Goal: Information Seeking & Learning: Learn about a topic

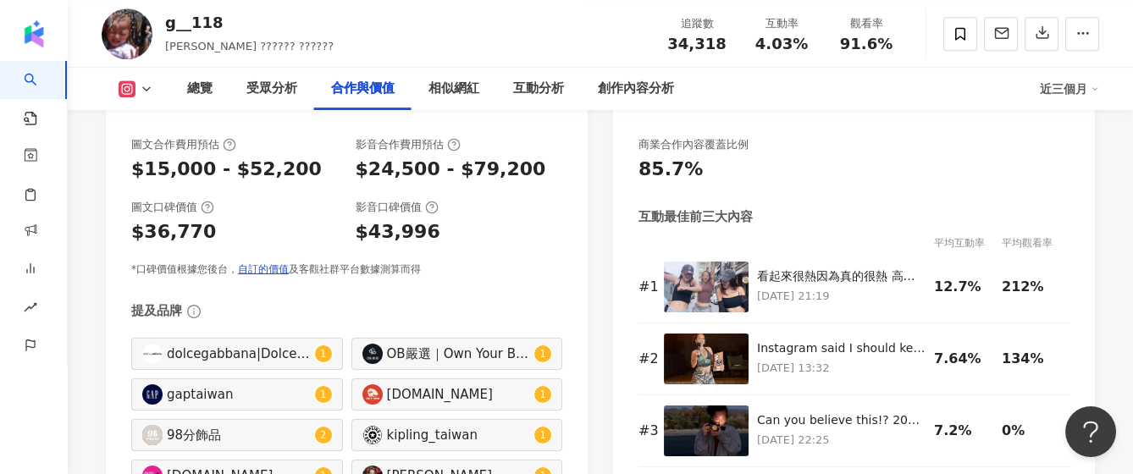
scroll to position [2513, 0]
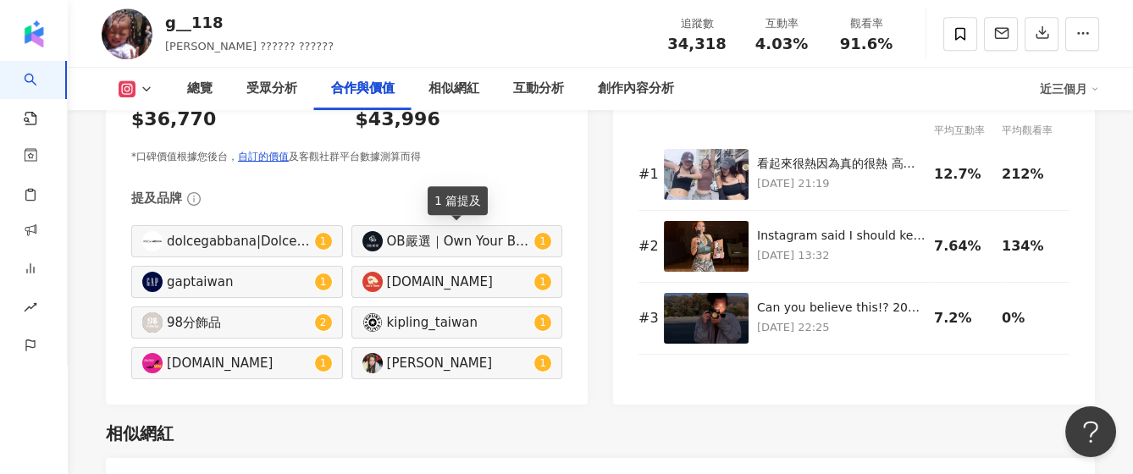
click at [477, 242] on div "OB嚴選｜Own Your Beauty" at bounding box center [459, 241] width 144 height 19
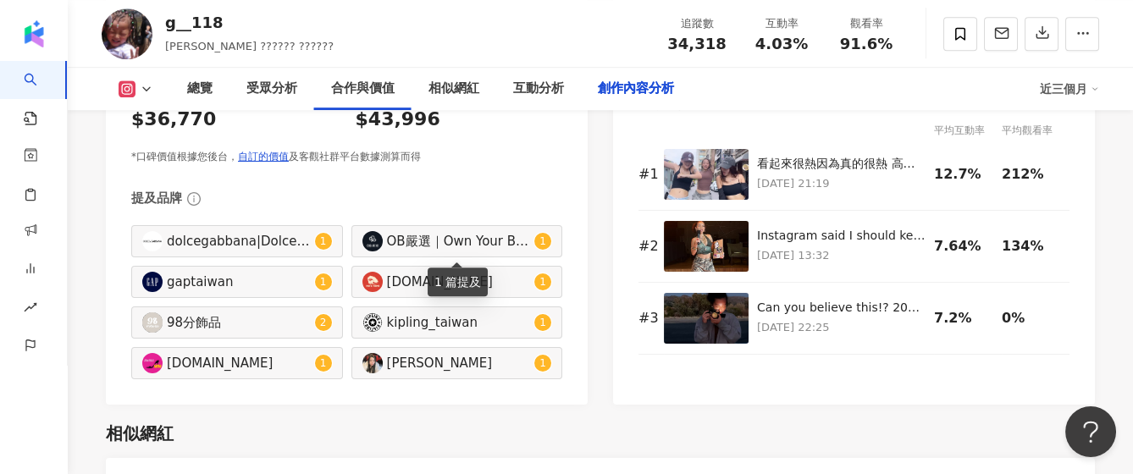
scroll to position [5240, 0]
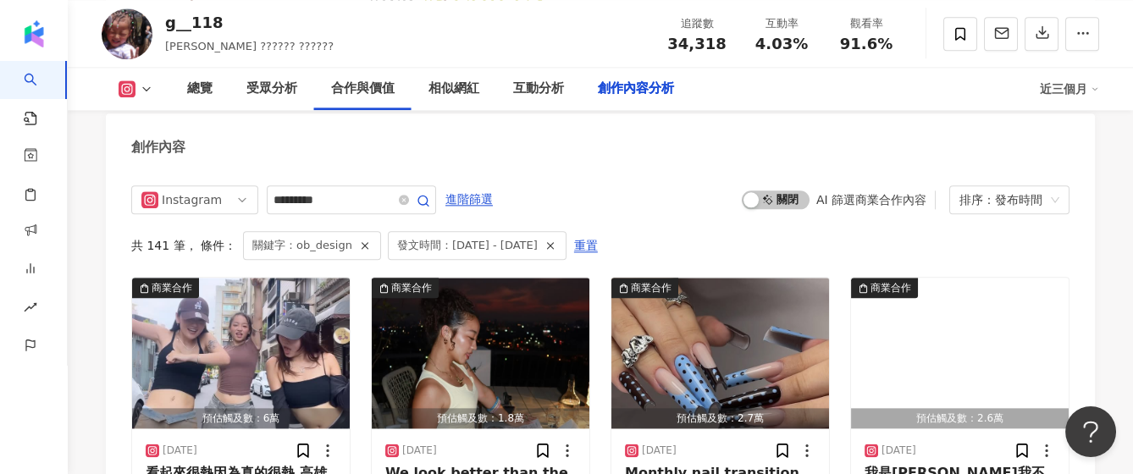
type input "*********"
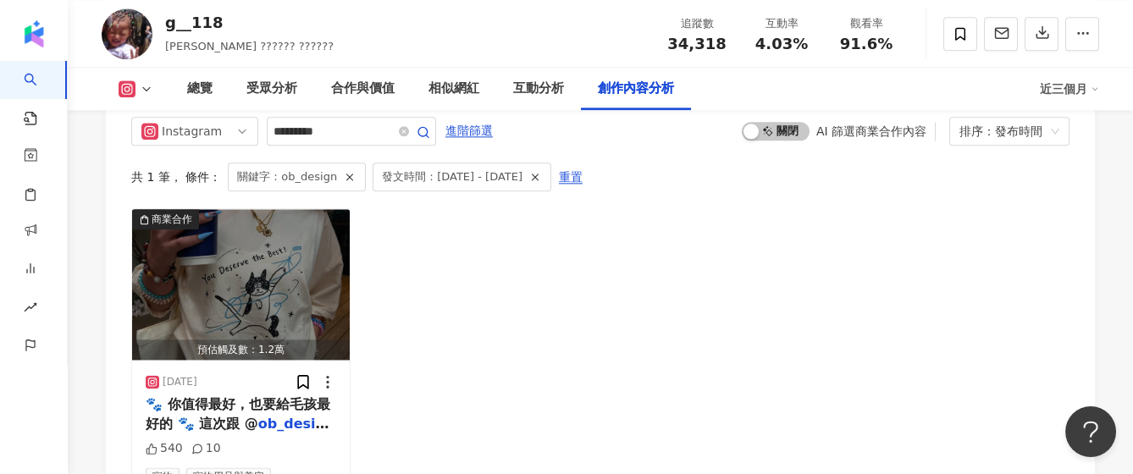
scroll to position [5353, 0]
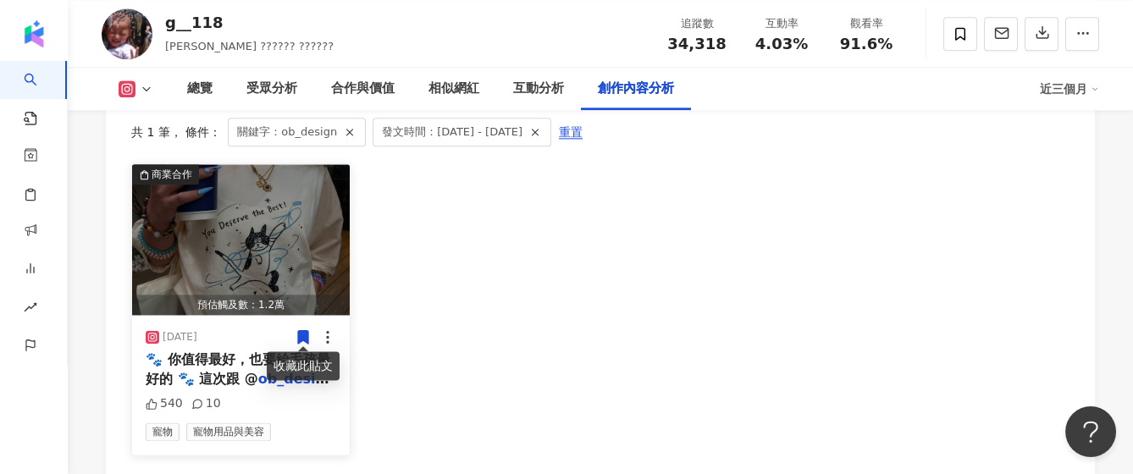
click at [243, 352] on span "🐾 你值得最好，也要給毛孩最好的 🐾 這次跟 @" at bounding box center [238, 368] width 185 height 35
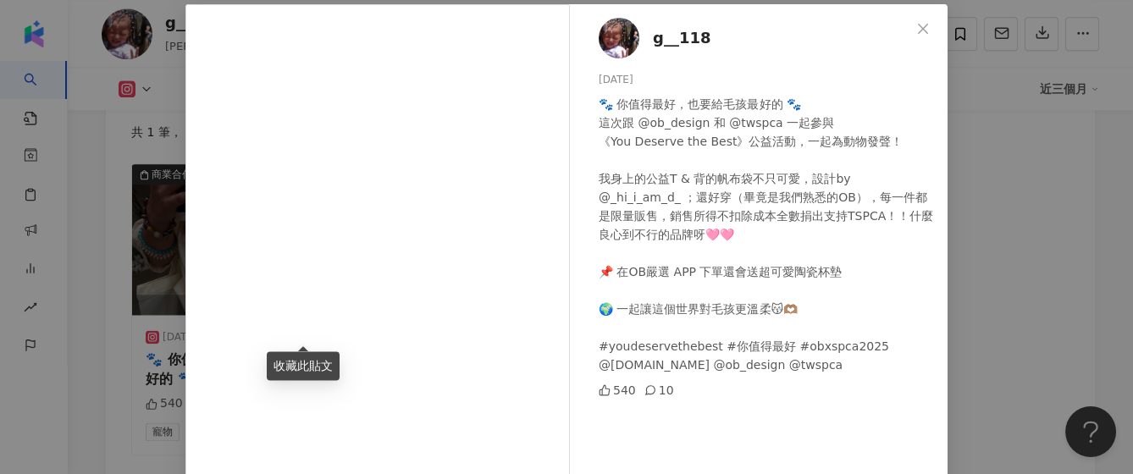
scroll to position [0, 0]
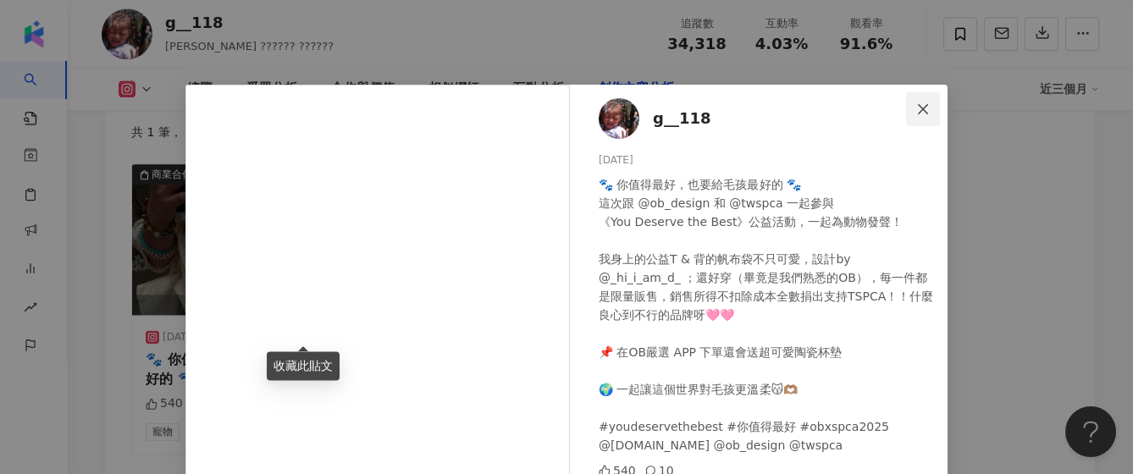
click at [919, 108] on icon "close" at bounding box center [923, 109] width 14 height 14
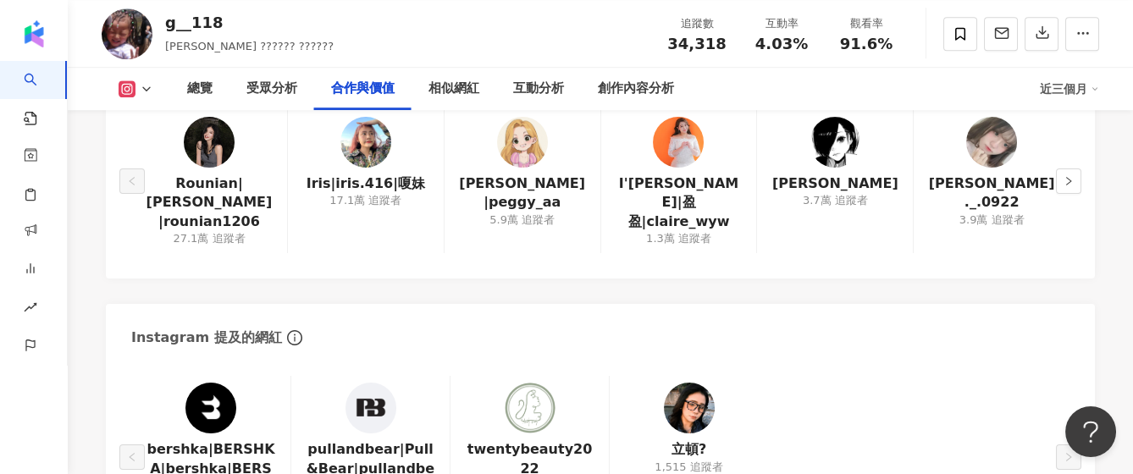
scroll to position [2700, 0]
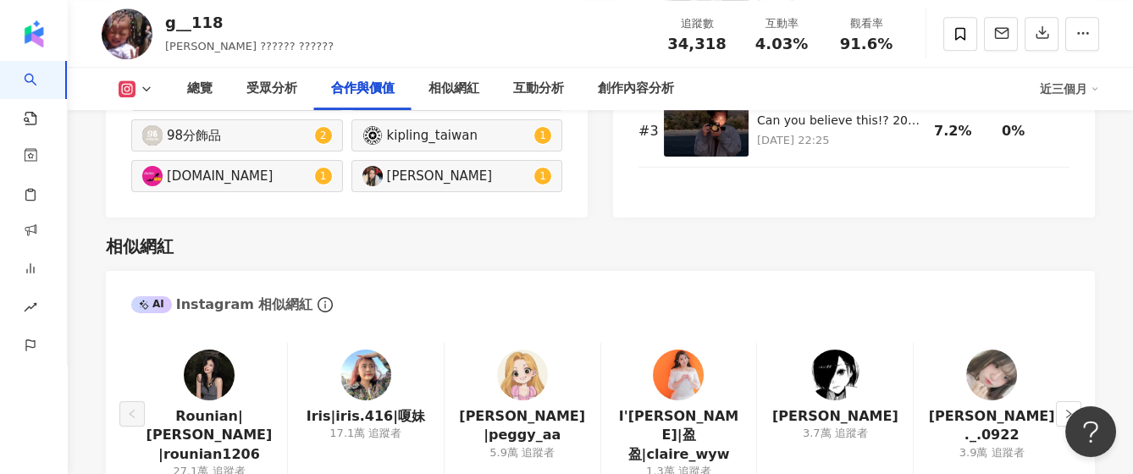
click at [369, 355] on img at bounding box center [365, 375] width 51 height 51
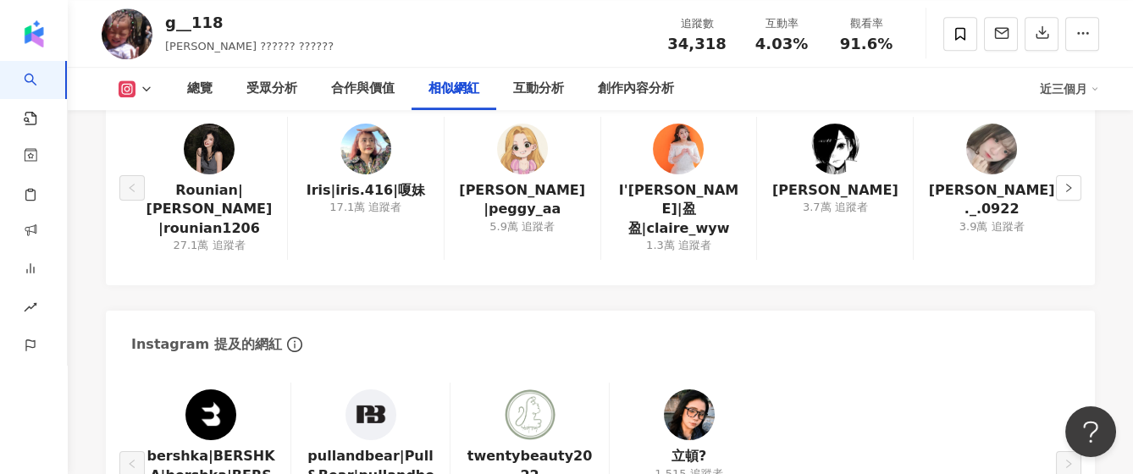
click at [356, 153] on img at bounding box center [365, 149] width 51 height 51
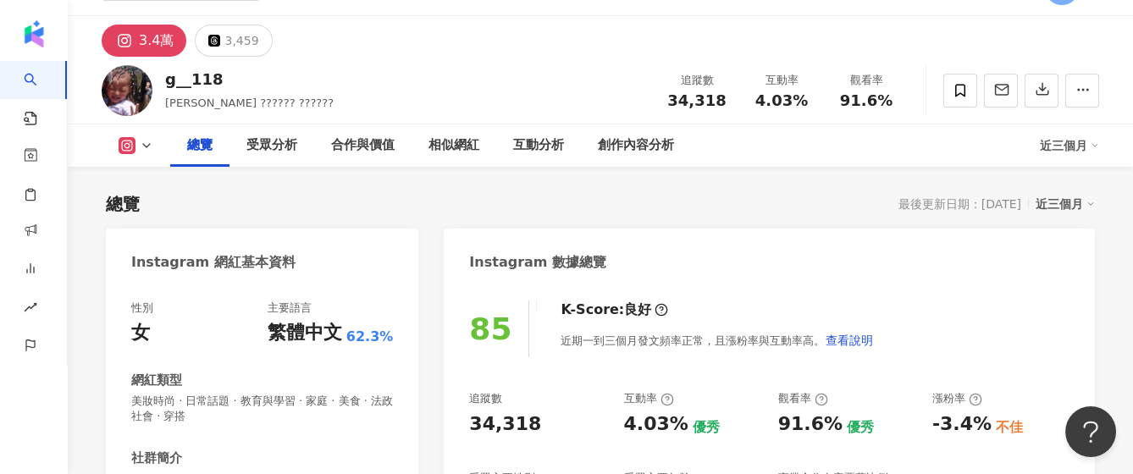
scroll to position [0, 0]
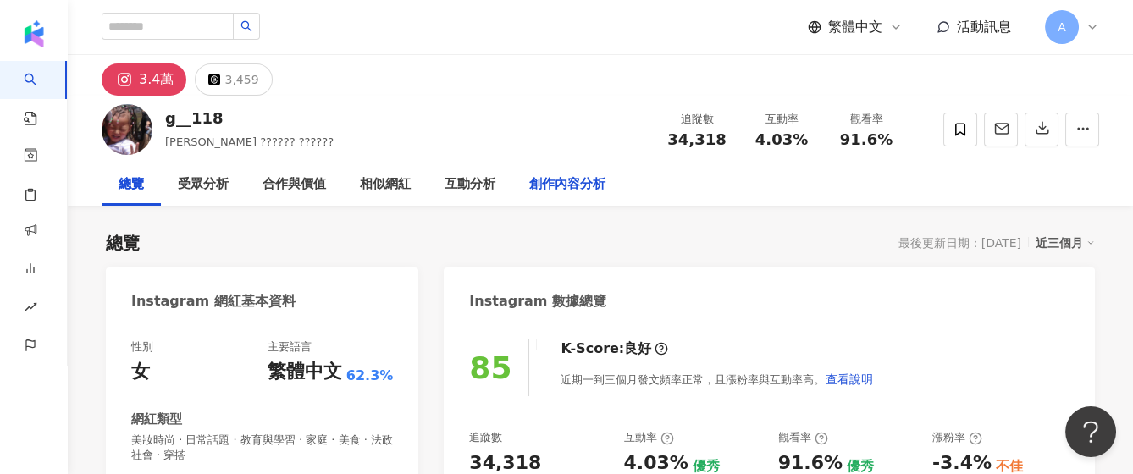
click at [567, 192] on div "創作內容分析" at bounding box center [567, 184] width 76 height 20
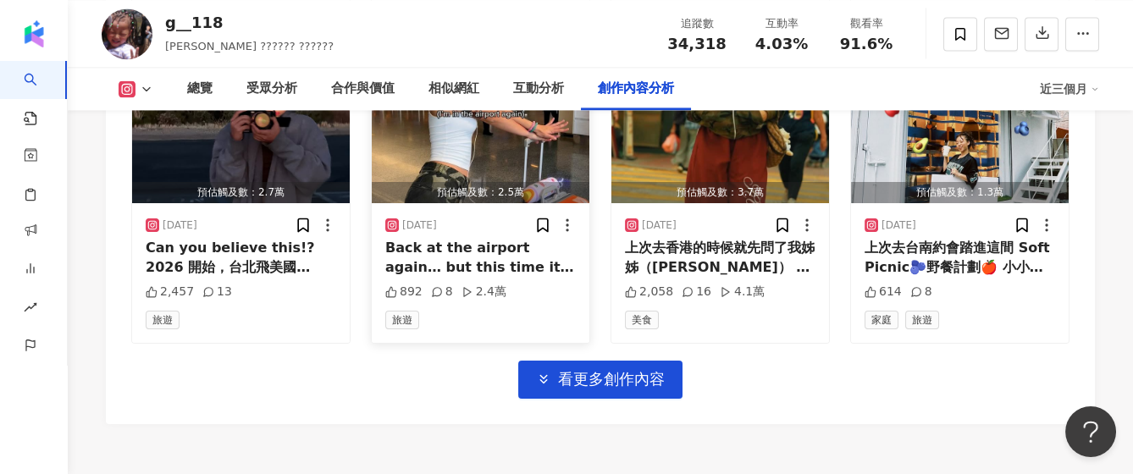
scroll to position [6108, 0]
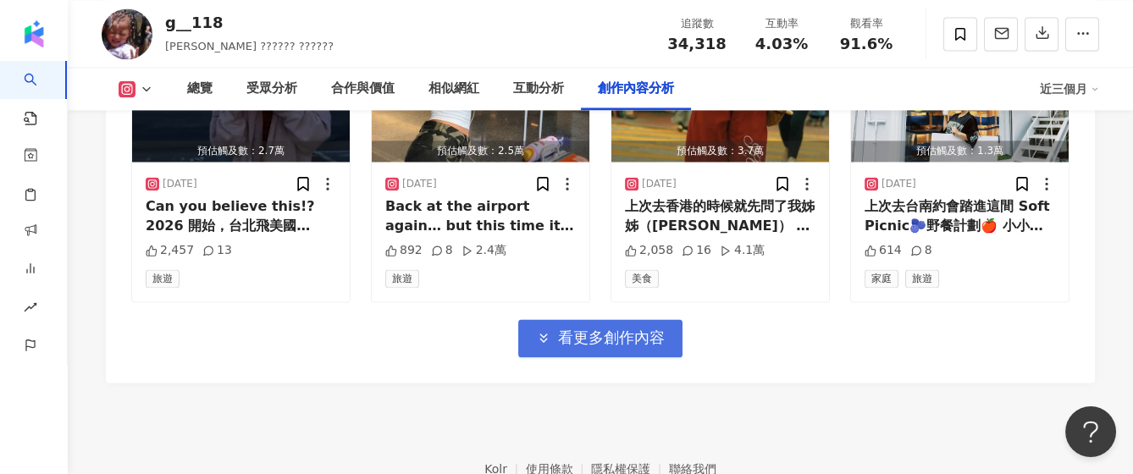
click at [593, 328] on span "看更多創作內容" at bounding box center [611, 337] width 107 height 19
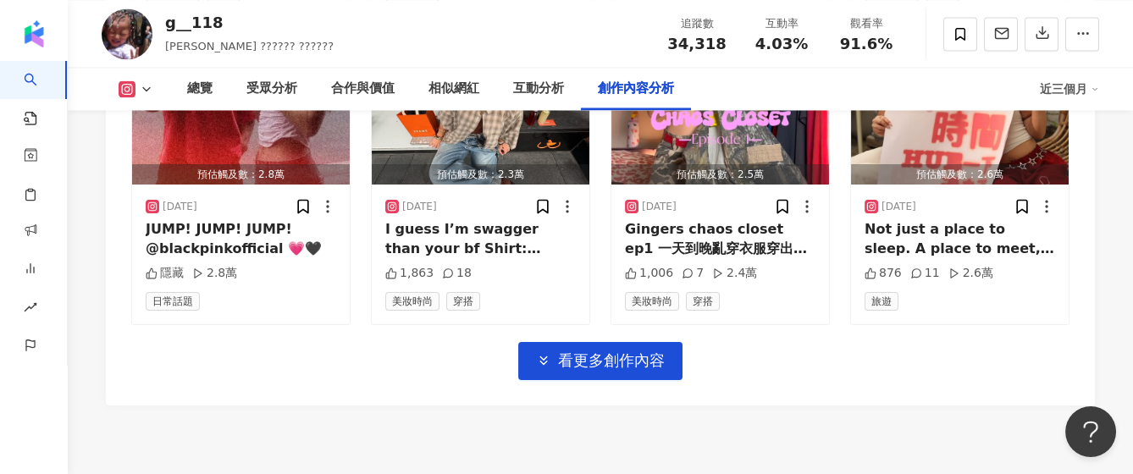
scroll to position [6899, 0]
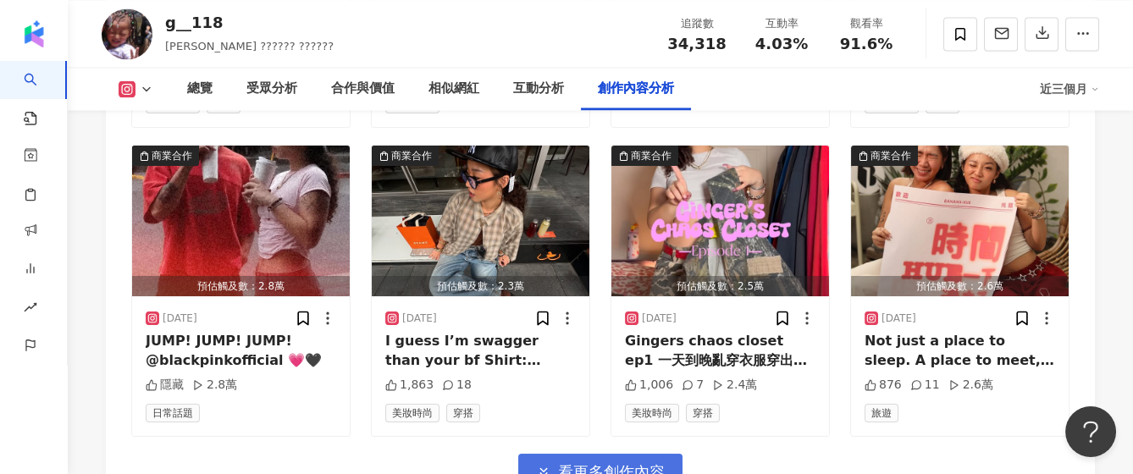
click at [615, 454] on button "看更多創作內容" at bounding box center [600, 473] width 164 height 38
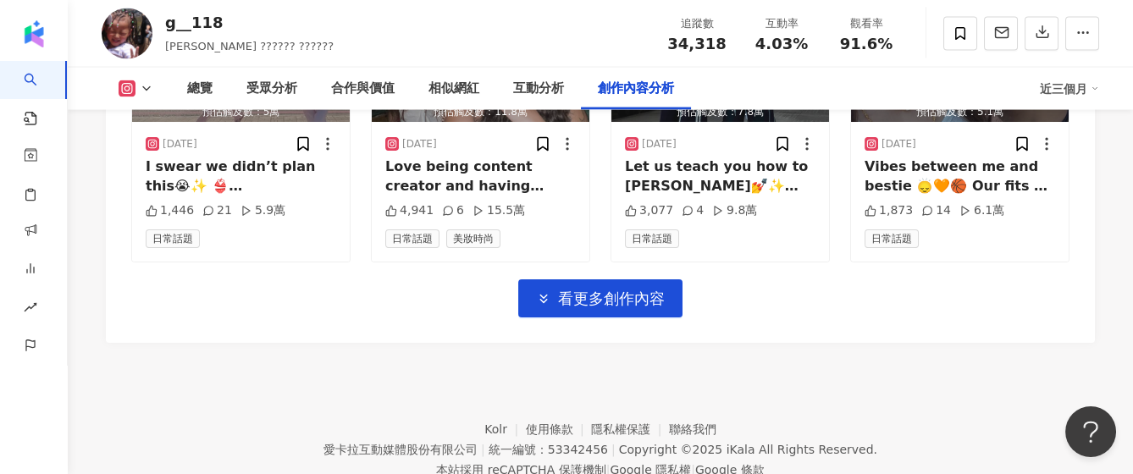
scroll to position [8028, 0]
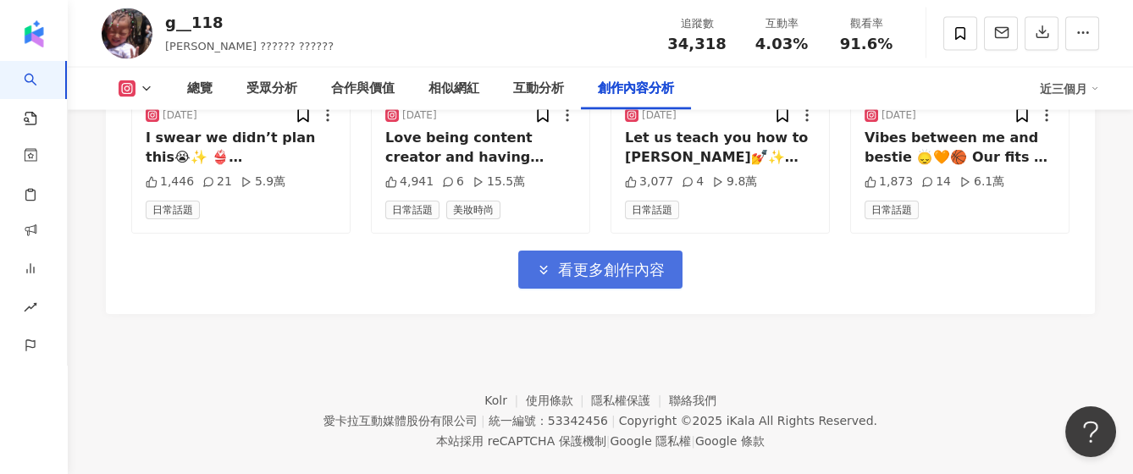
click at [654, 261] on span "看更多創作內容" at bounding box center [611, 270] width 107 height 19
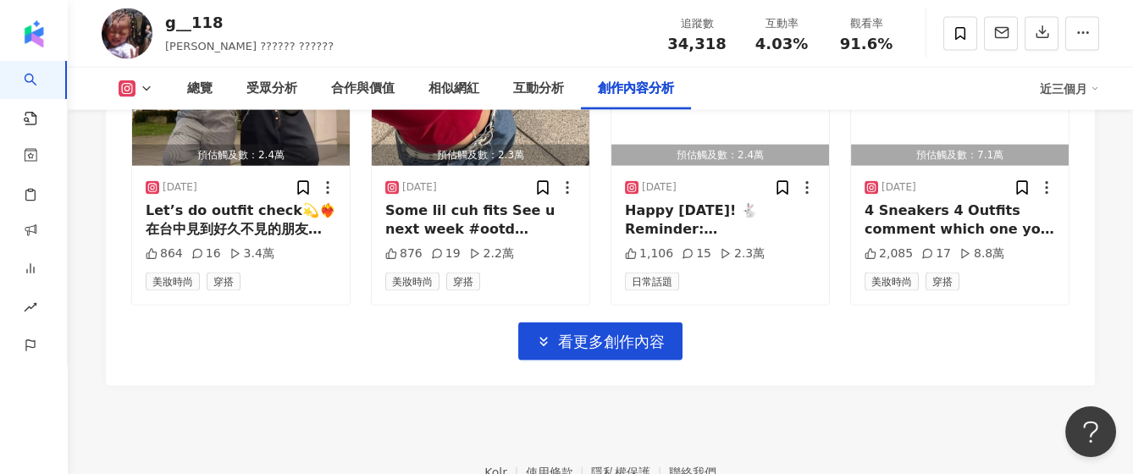
scroll to position [8965, 0]
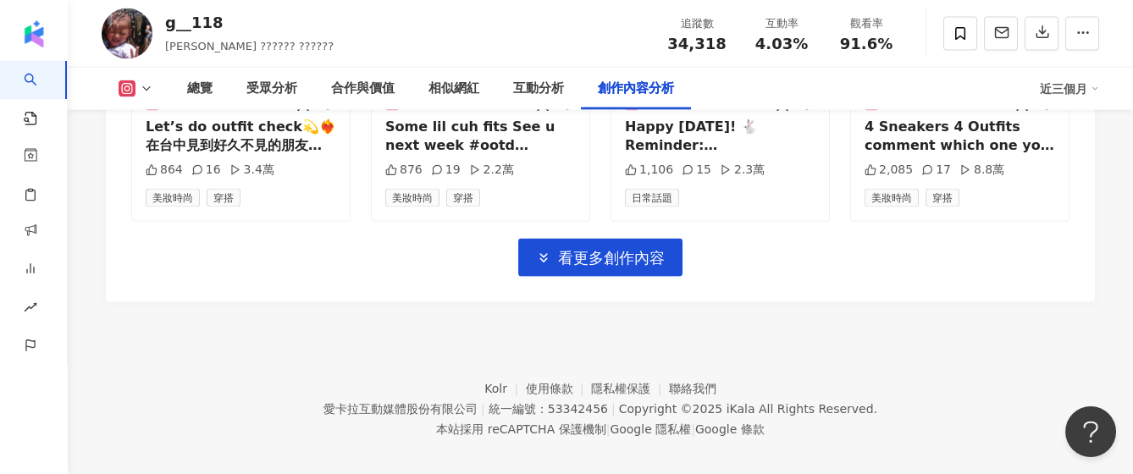
click at [660, 251] on span "看更多創作內容" at bounding box center [611, 258] width 107 height 19
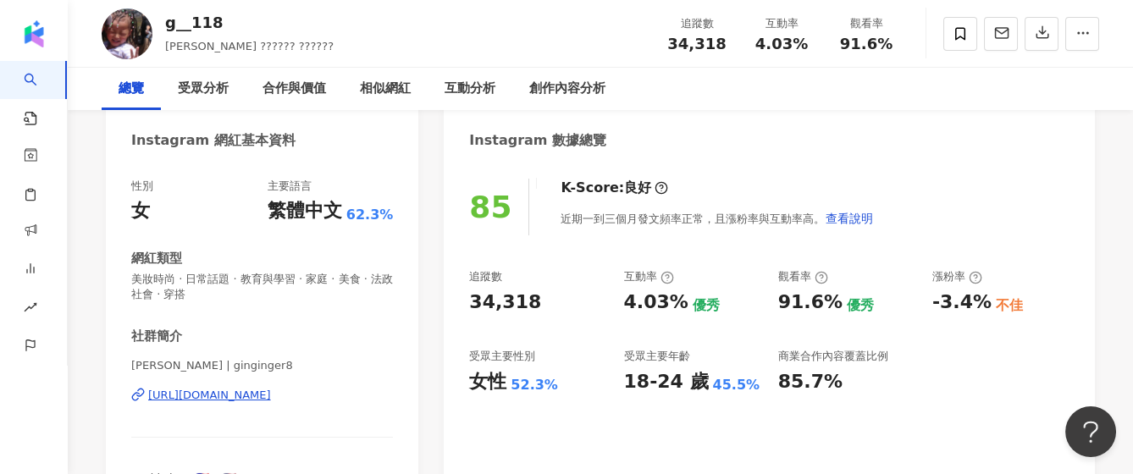
scroll to position [0, 0]
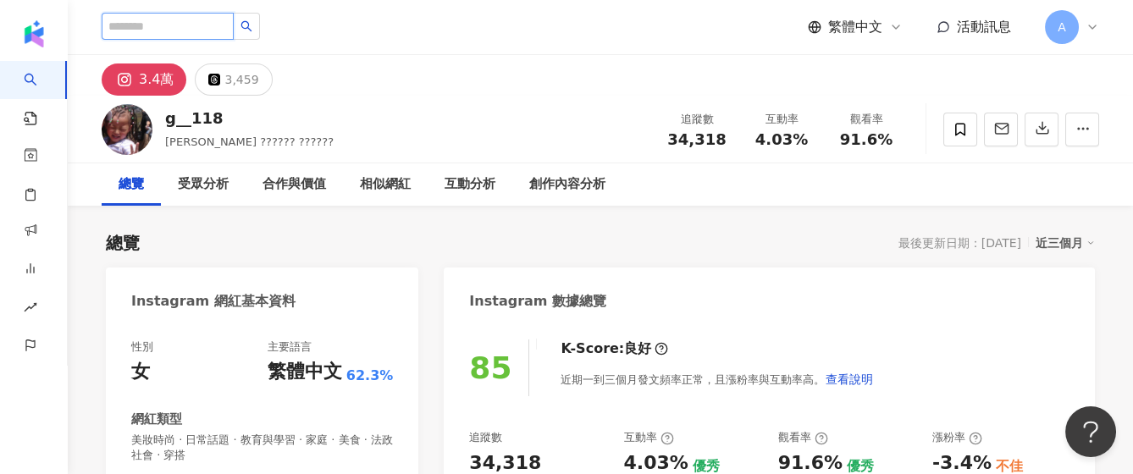
click at [234, 25] on input "search" at bounding box center [168, 26] width 132 height 27
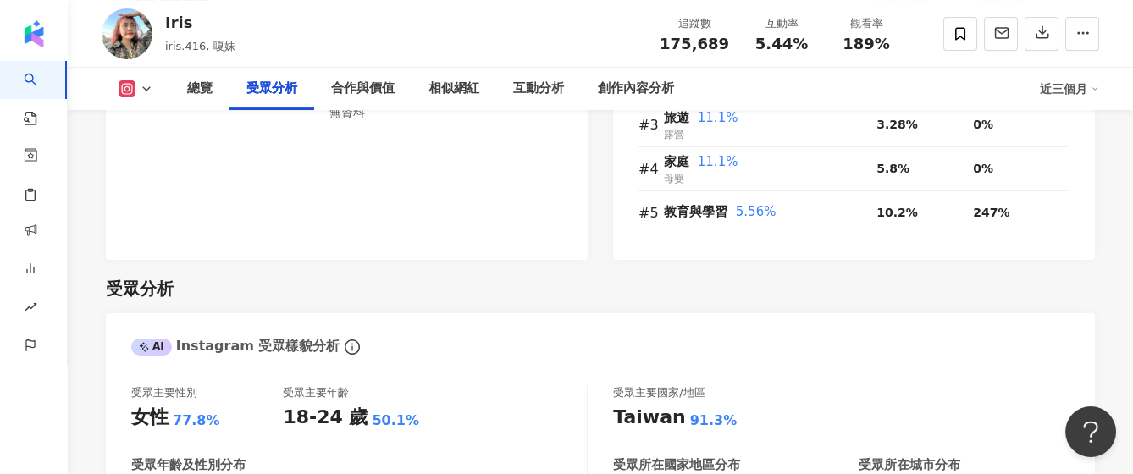
scroll to position [1806, 0]
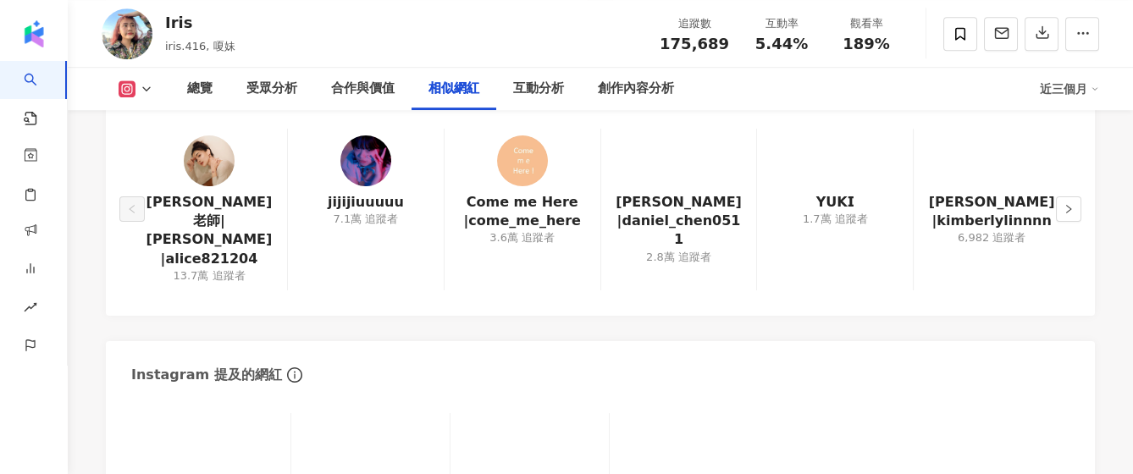
scroll to position [2708, 0]
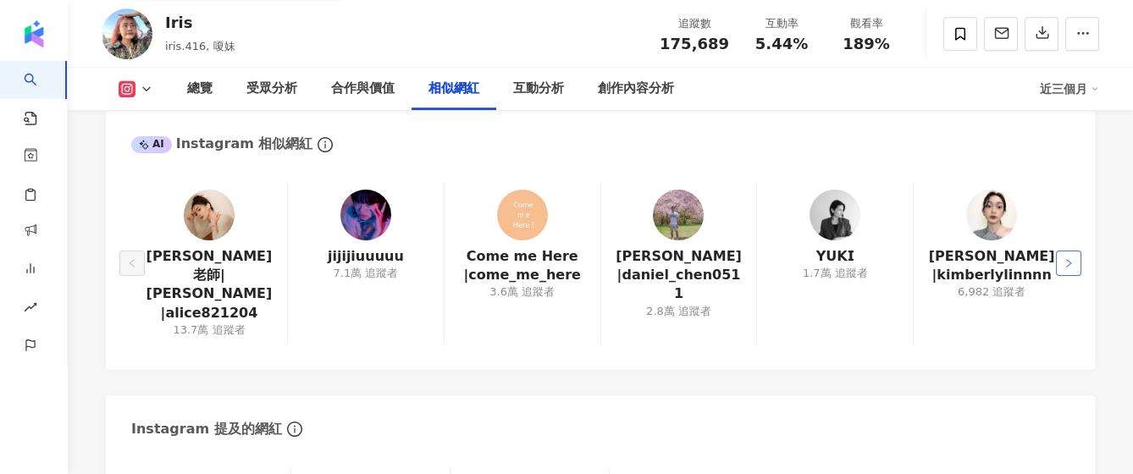
click at [1061, 251] on button "button" at bounding box center [1068, 263] width 25 height 25
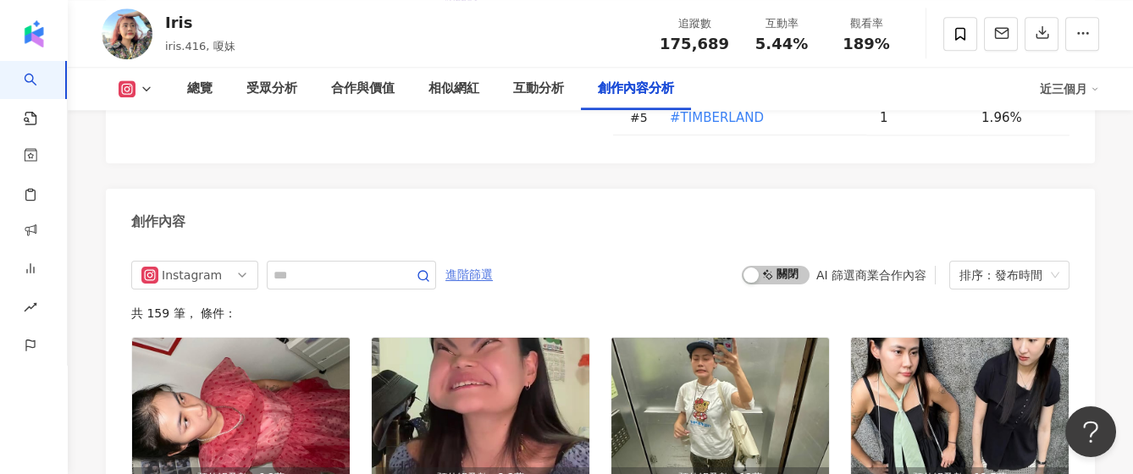
scroll to position [4859, 0]
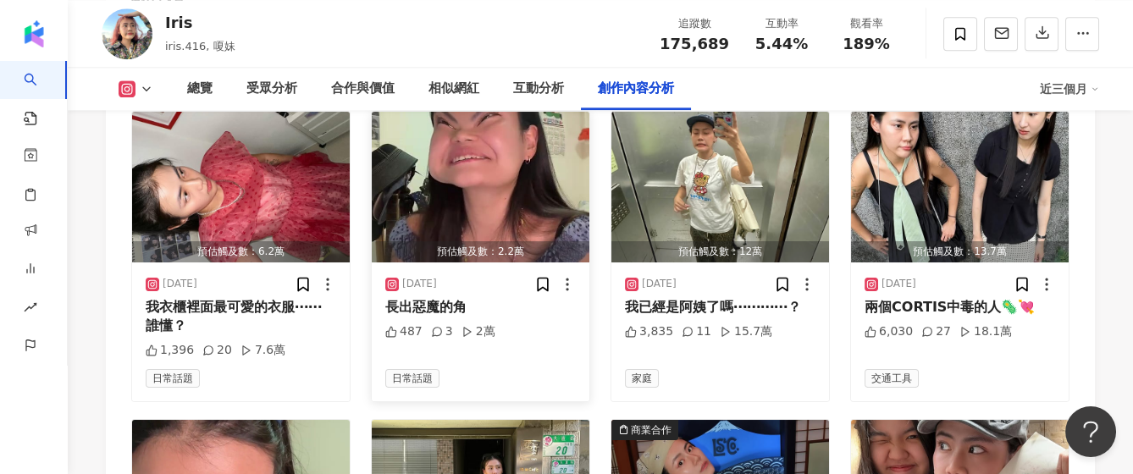
click at [534, 195] on img "button" at bounding box center [481, 187] width 218 height 151
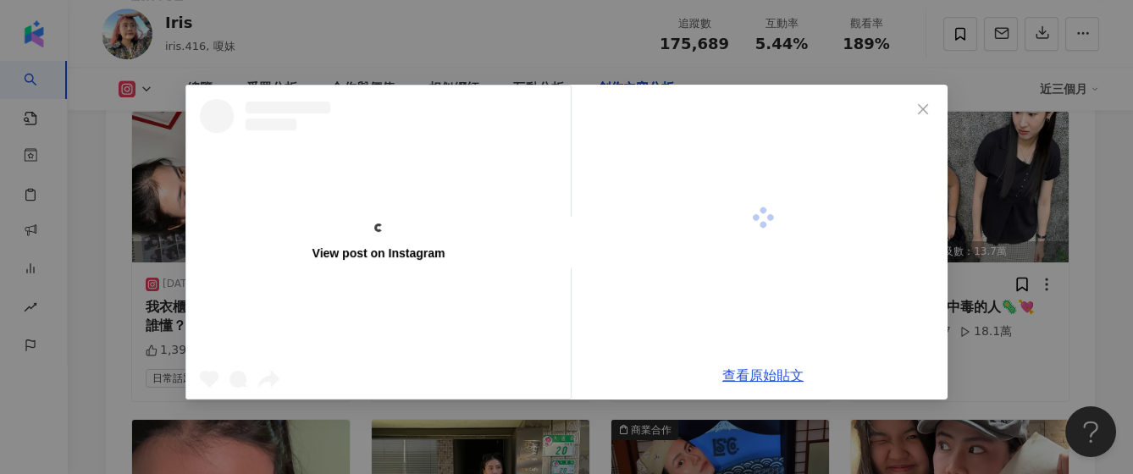
click at [465, 290] on div "View post on Instagram" at bounding box center [378, 242] width 384 height 313
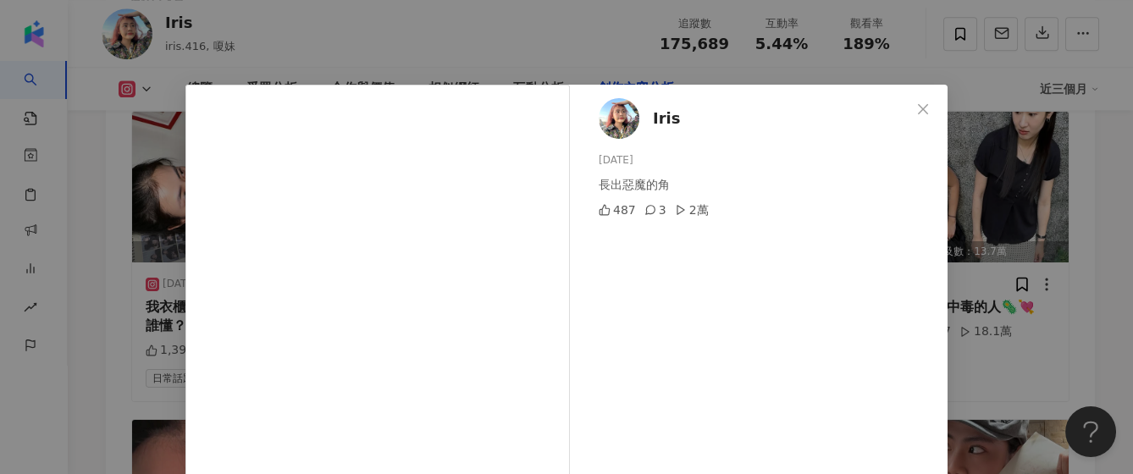
click at [922, 110] on span "Close" at bounding box center [923, 109] width 34 height 14
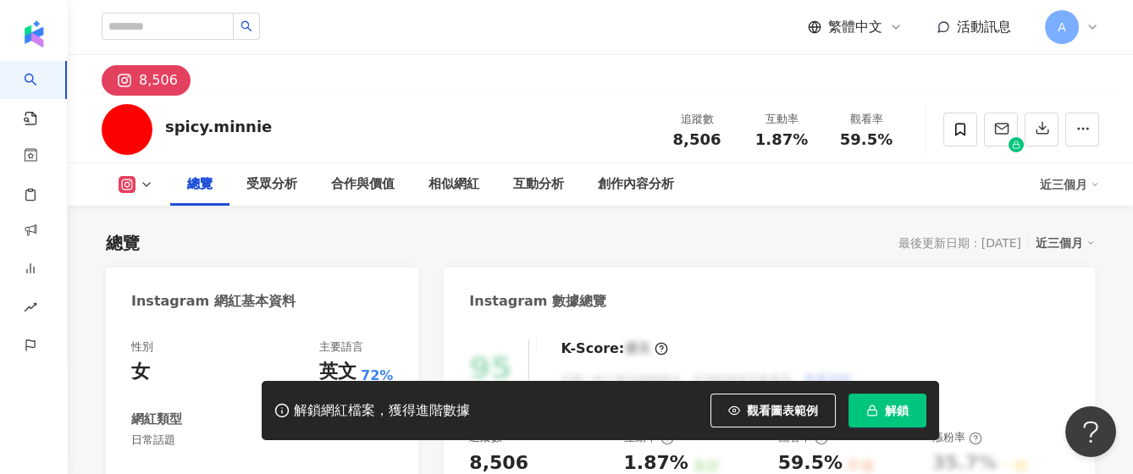
scroll to position [103, 0]
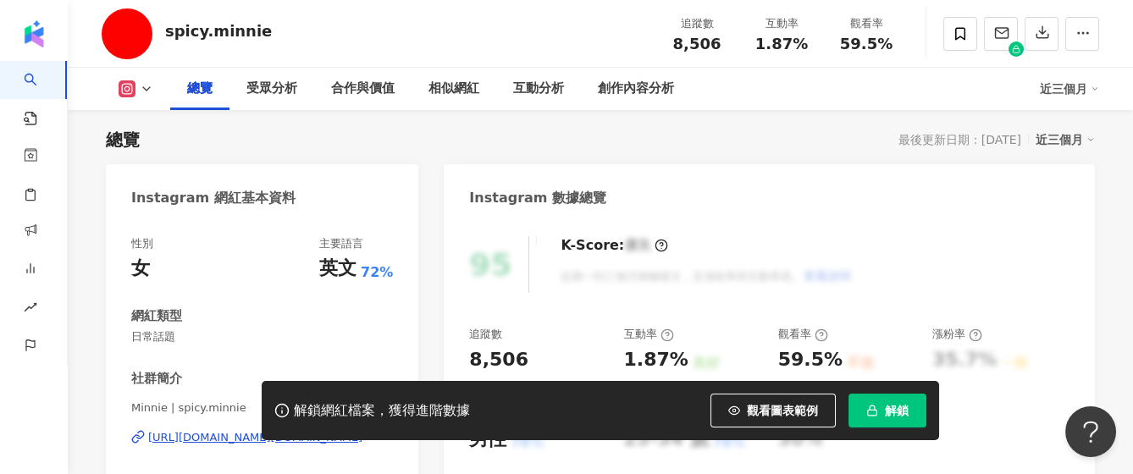
click at [917, 183] on div "Instagram 數據總覽" at bounding box center [769, 191] width 651 height 55
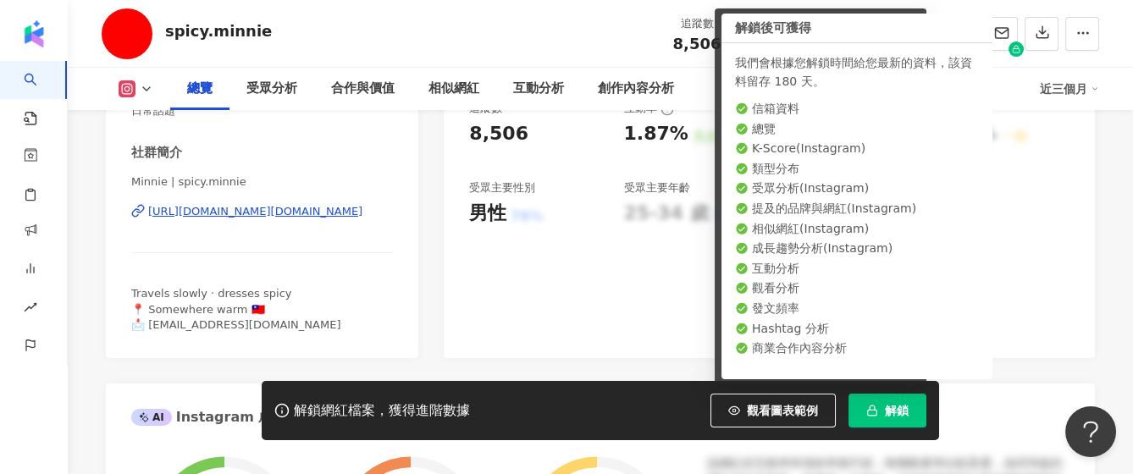
click at [915, 392] on div "解鎖網紅檔案，獲得進階數據 觀看圖表範例 解鎖" at bounding box center [600, 410] width 677 height 59
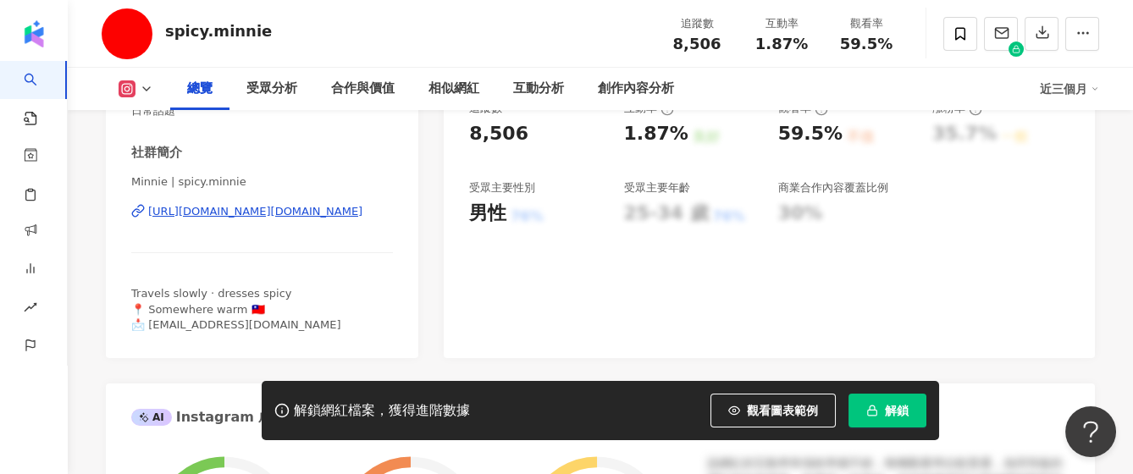
click at [900, 408] on span "解鎖" at bounding box center [897, 411] width 24 height 14
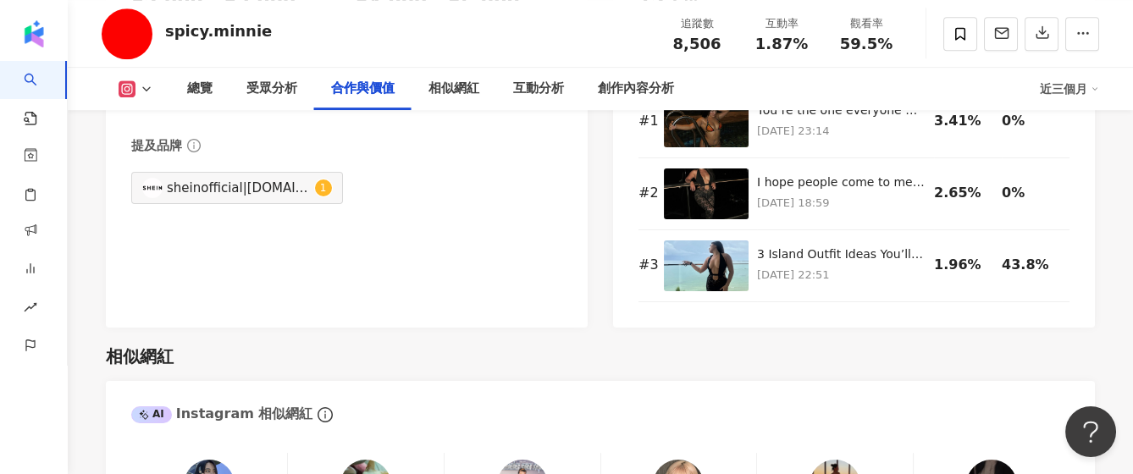
scroll to position [2483, 0]
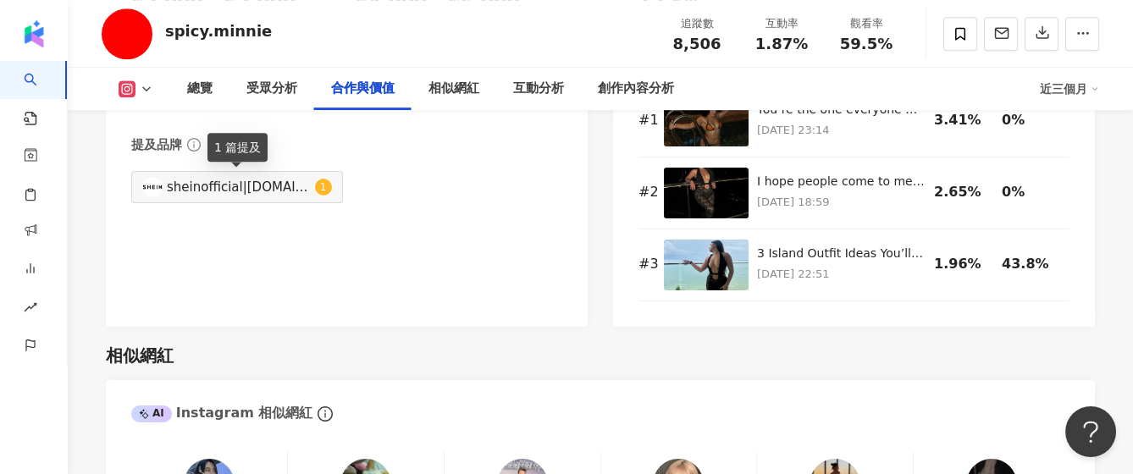
click at [277, 188] on div "sheinofficial|[DOMAIN_NAME]|sheinofficial|[DOMAIN_NAME]" at bounding box center [239, 187] width 144 height 19
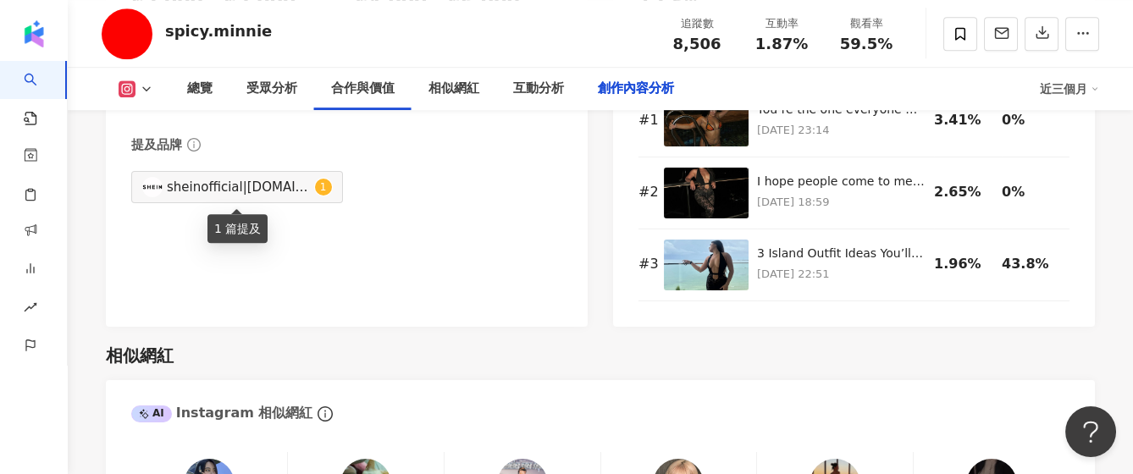
type input "**********"
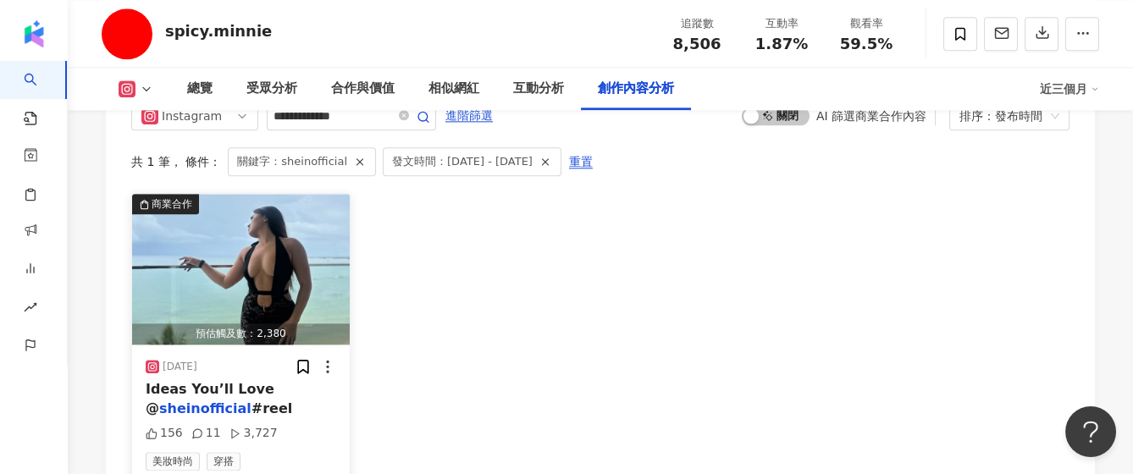
scroll to position [5215, 0]
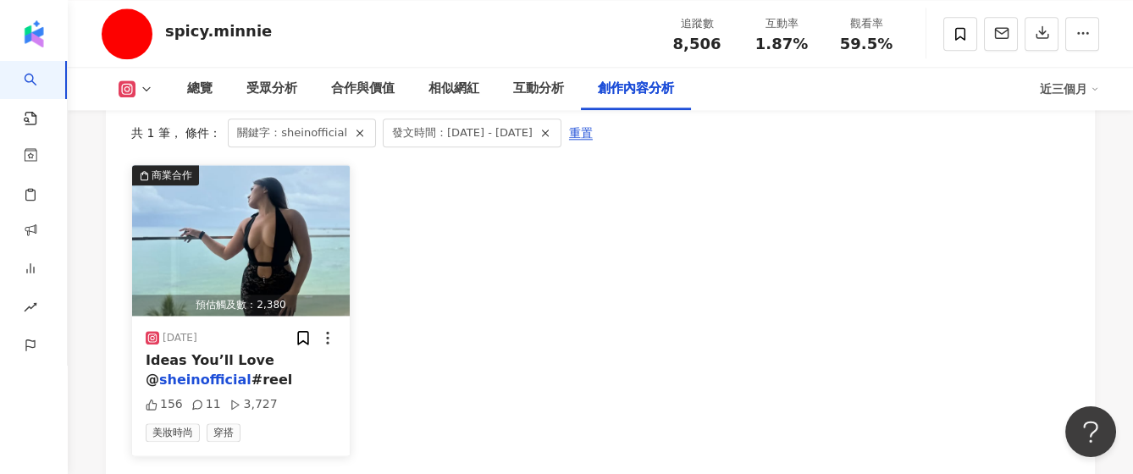
click at [294, 363] on div "Ideas You’ll Love @ sheinofficial #reel" at bounding box center [241, 370] width 190 height 38
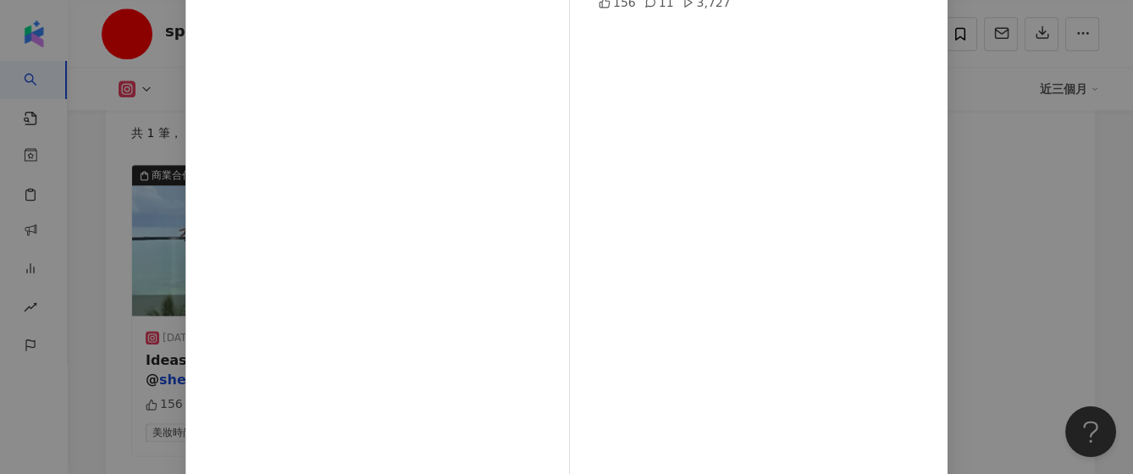
scroll to position [0, 0]
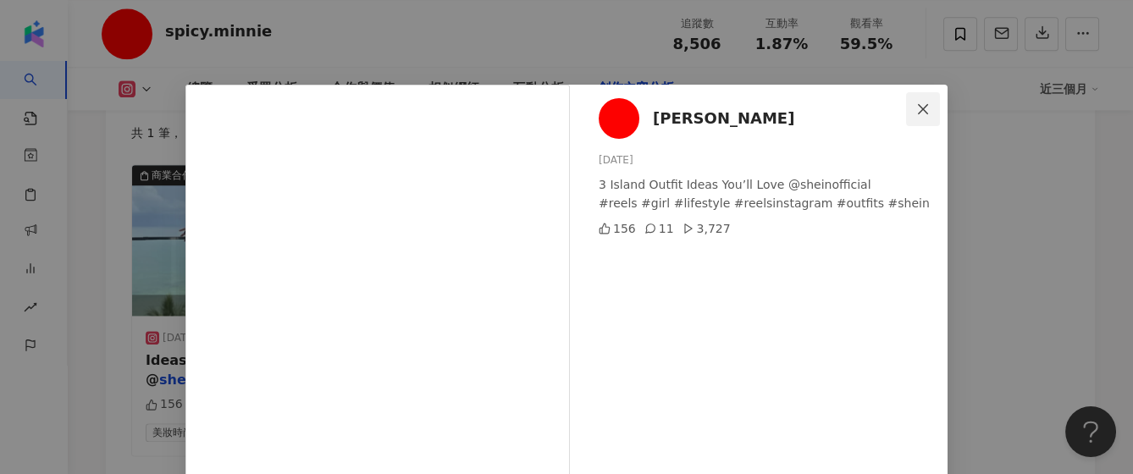
click at [920, 102] on icon "close" at bounding box center [923, 109] width 14 height 14
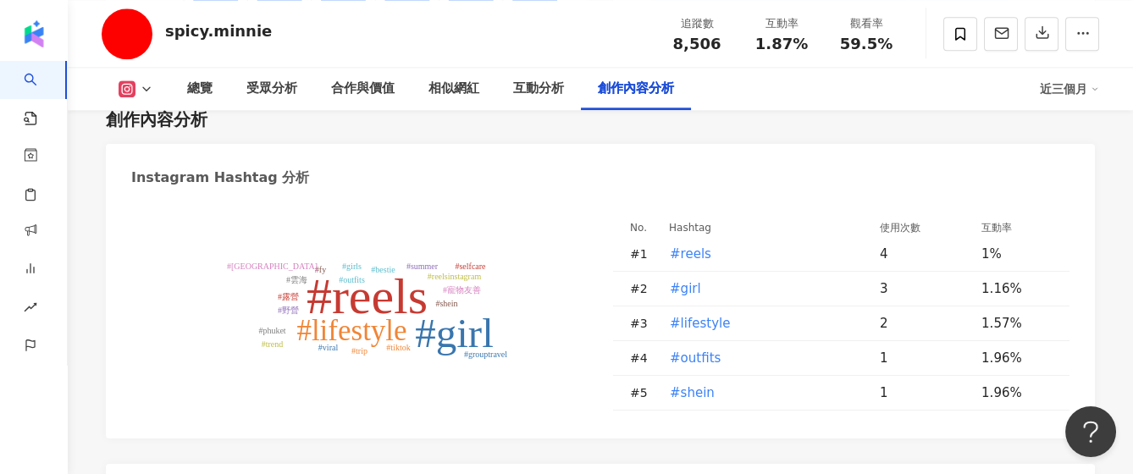
scroll to position [5103, 0]
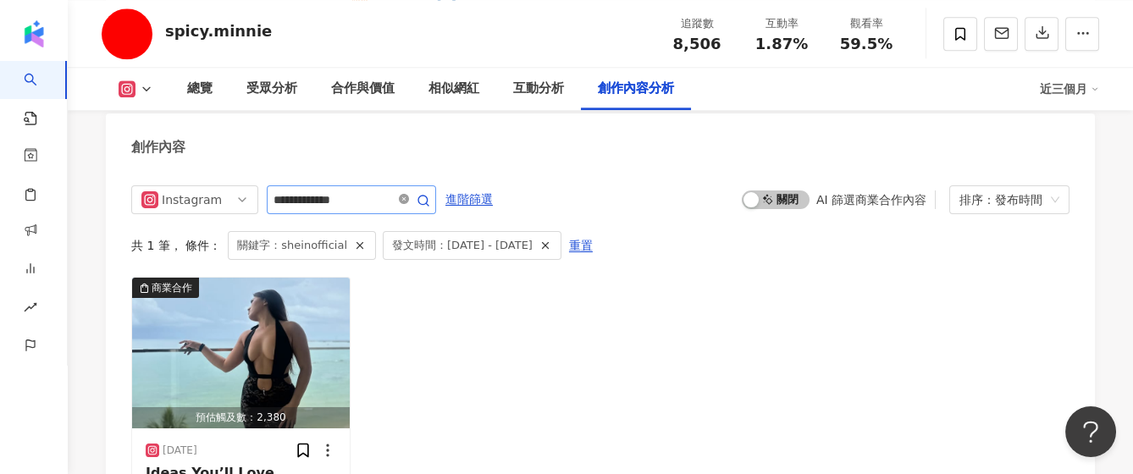
click at [409, 195] on icon "close-circle" at bounding box center [404, 199] width 10 height 10
click at [409, 196] on icon "close-circle" at bounding box center [404, 199] width 10 height 10
drag, startPoint x: 390, startPoint y: 190, endPoint x: 351, endPoint y: 185, distance: 39.4
click at [351, 185] on span "**********" at bounding box center [351, 199] width 169 height 29
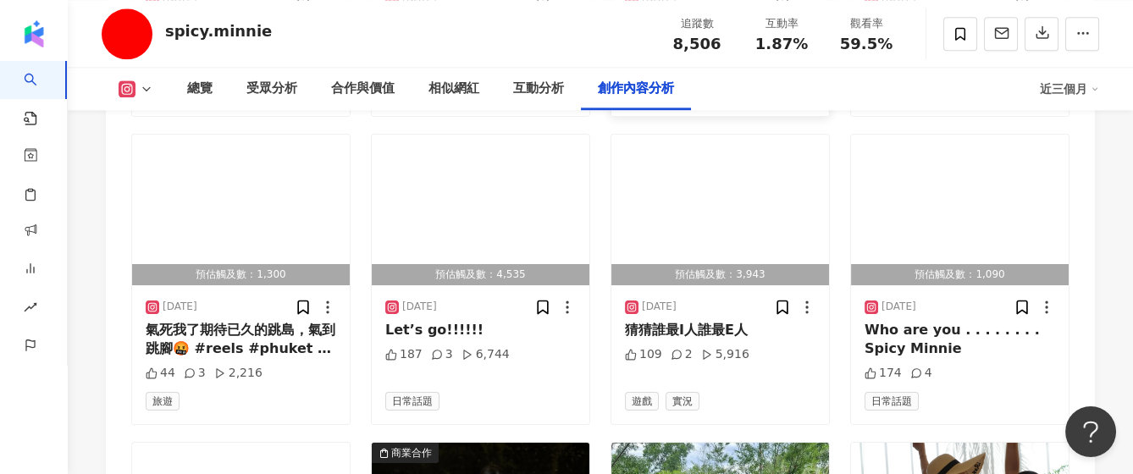
scroll to position [5893, 0]
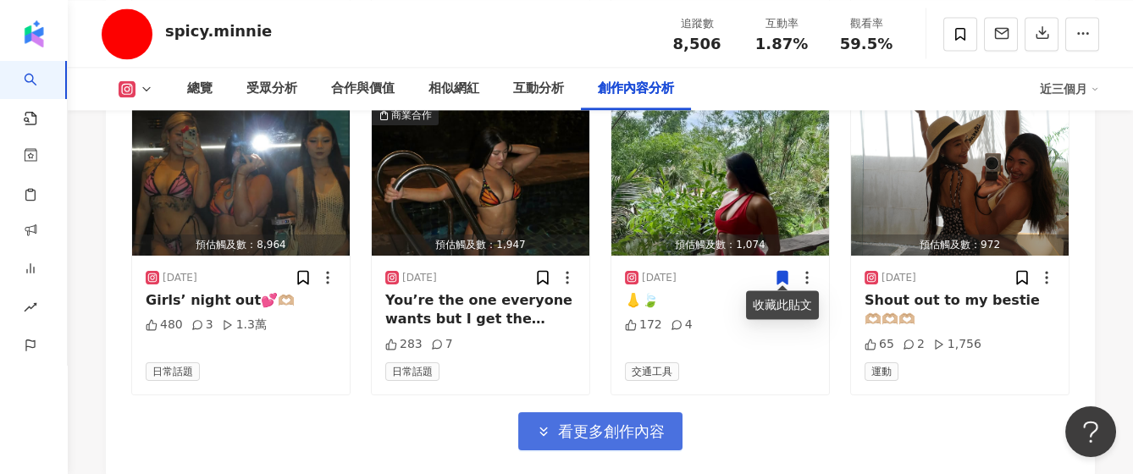
click at [599, 422] on span "看更多創作內容" at bounding box center [611, 431] width 107 height 19
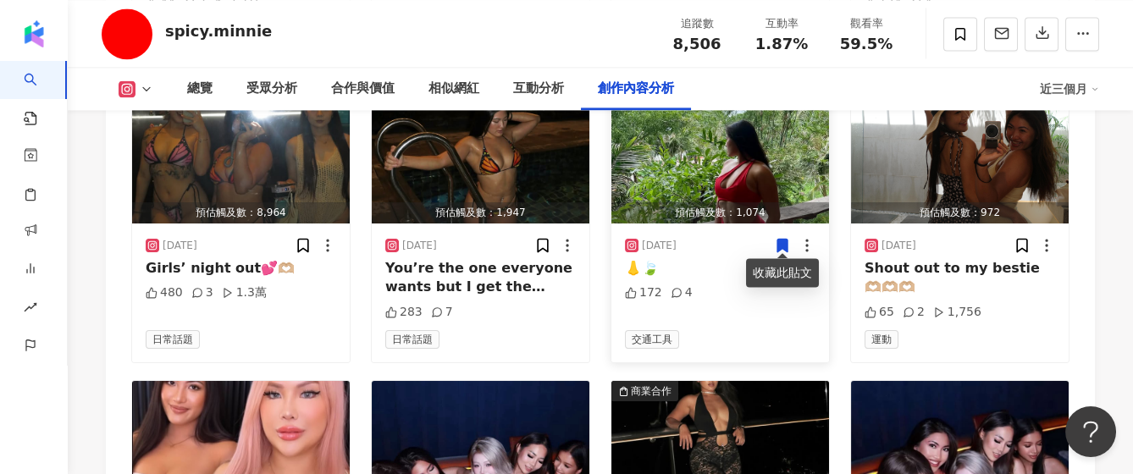
scroll to position [6119, 0]
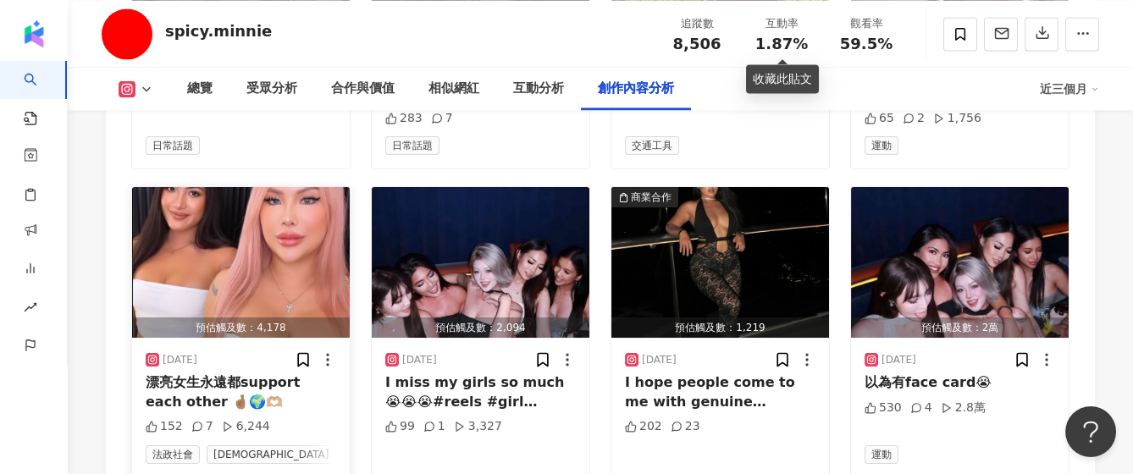
click at [281, 270] on img "button" at bounding box center [241, 262] width 218 height 151
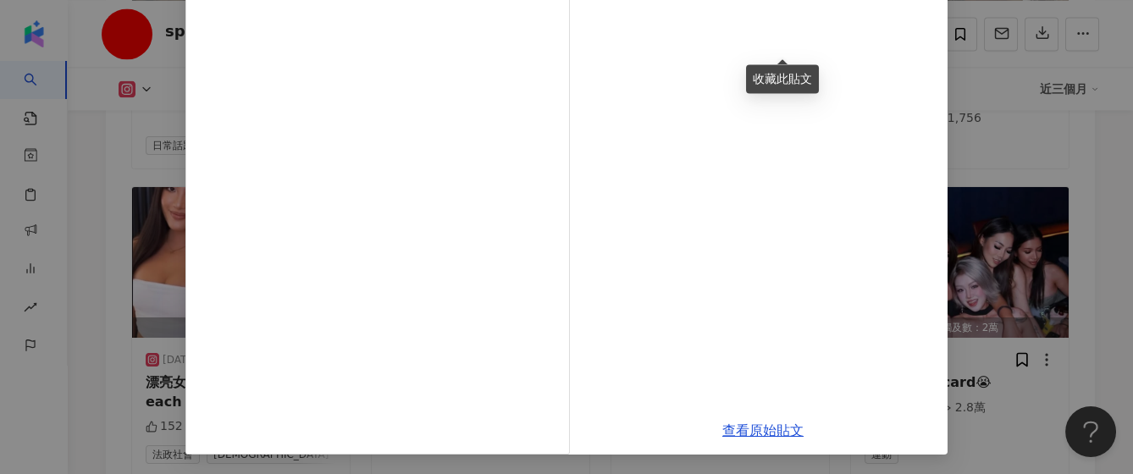
scroll to position [60, 0]
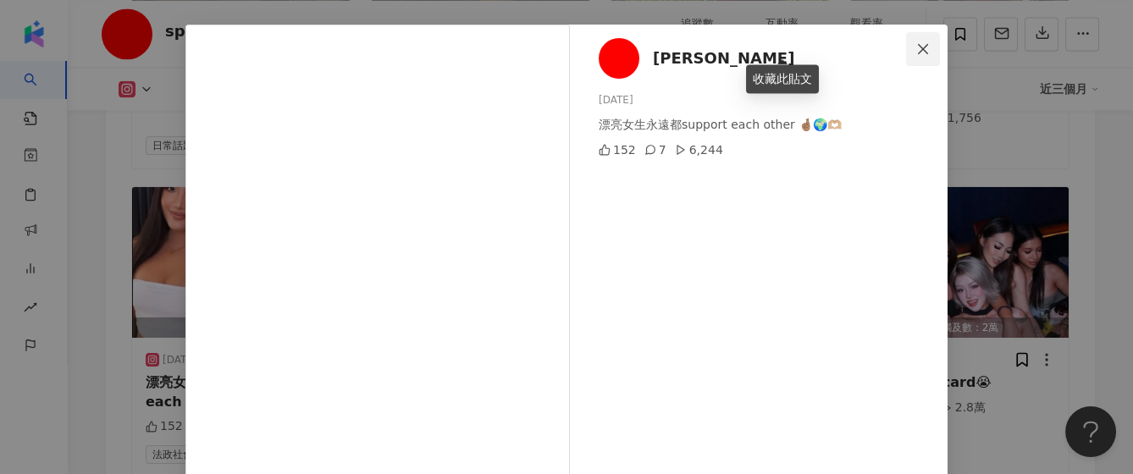
click at [914, 39] on button "Close" at bounding box center [923, 49] width 34 height 34
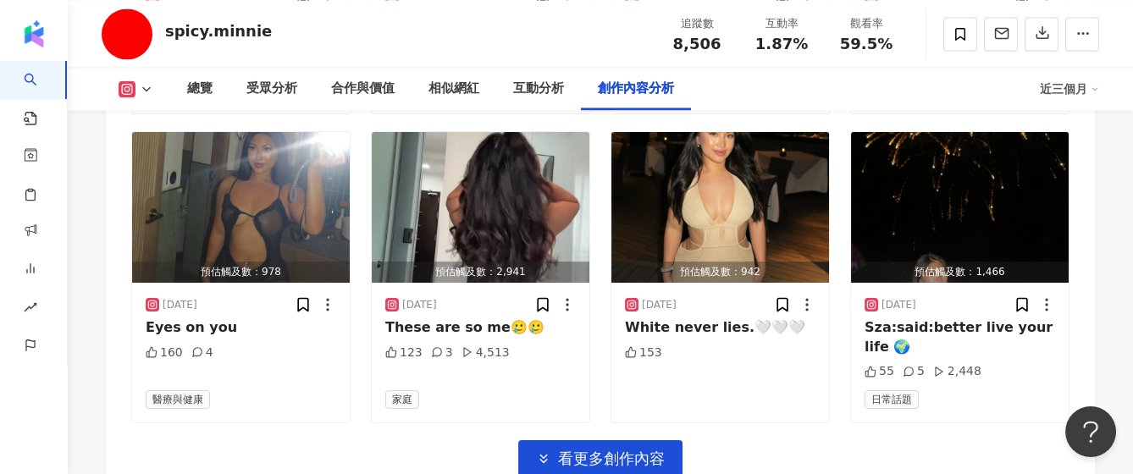
scroll to position [6796, 0]
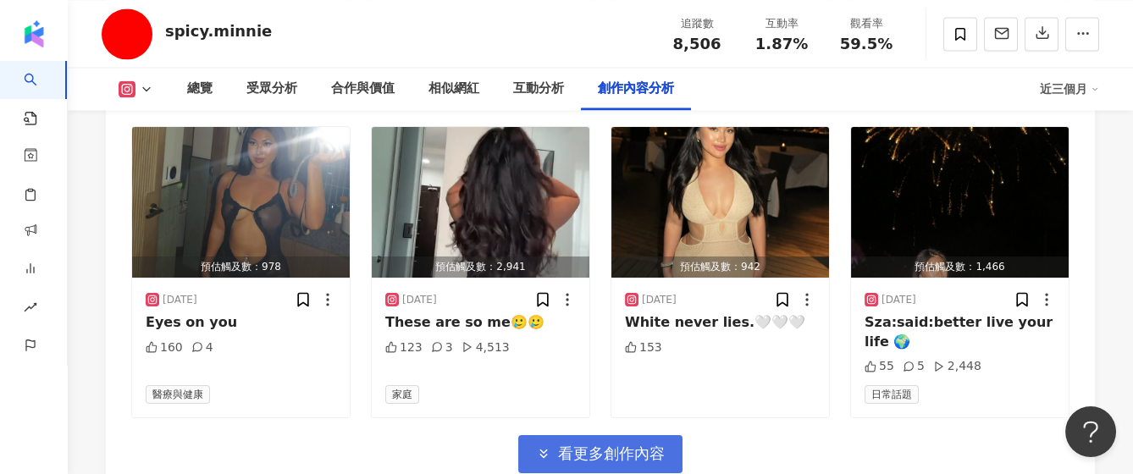
click at [644, 444] on span "看更多創作內容" at bounding box center [611, 453] width 107 height 19
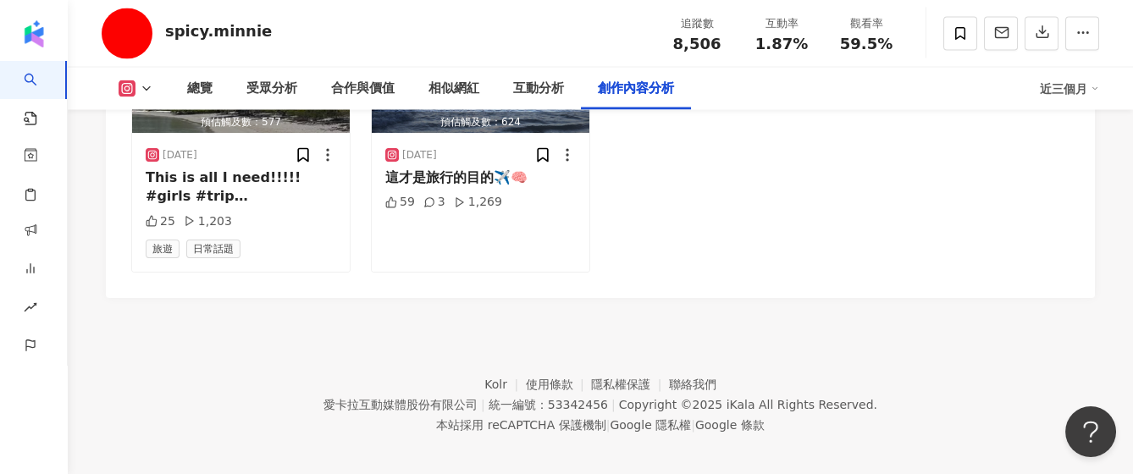
scroll to position [6993, 0]
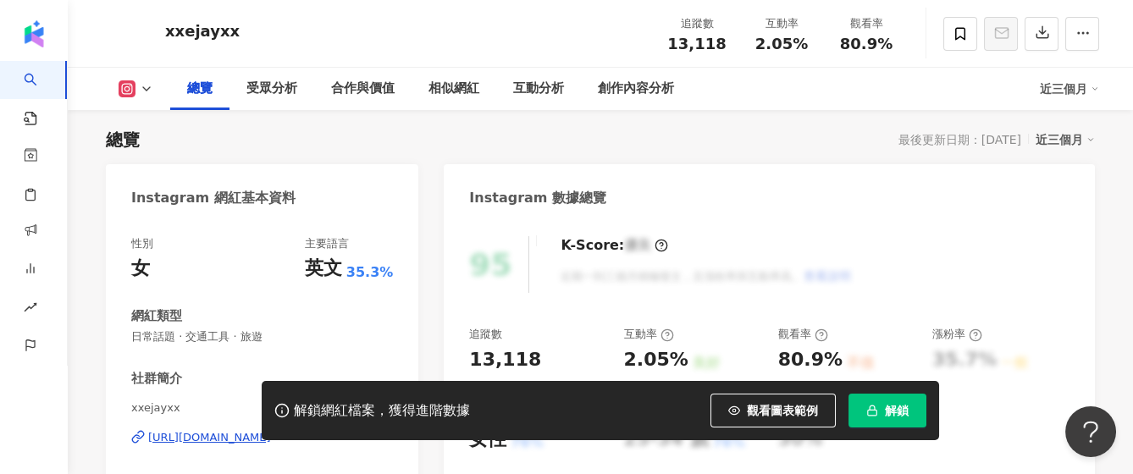
scroll to position [329, 0]
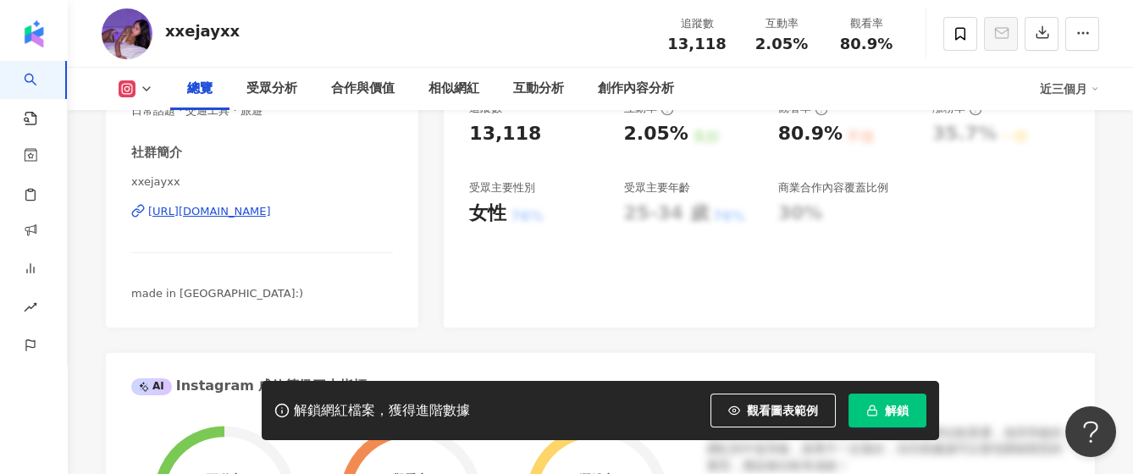
click at [903, 413] on span "解鎖" at bounding box center [897, 411] width 24 height 14
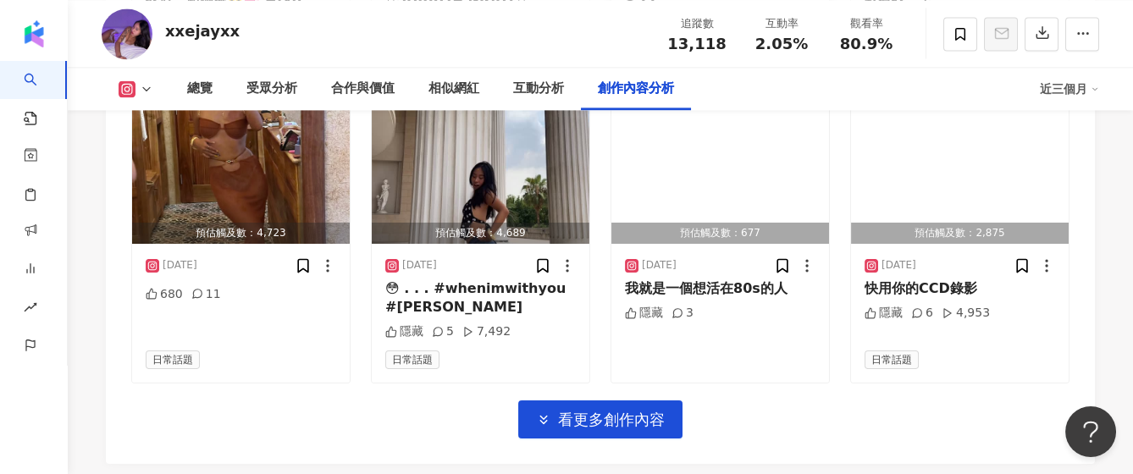
scroll to position [5974, 0]
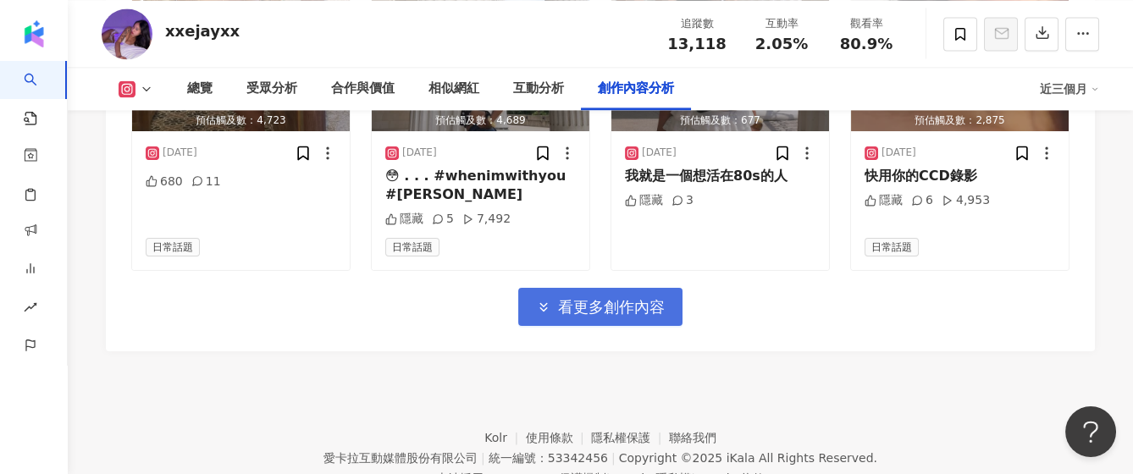
click at [604, 317] on span "看更多創作內容" at bounding box center [611, 307] width 107 height 19
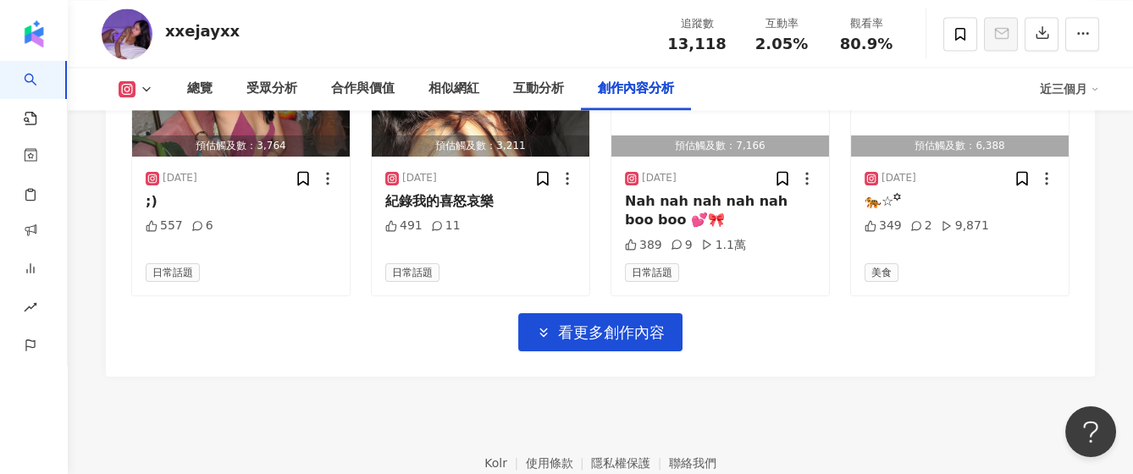
scroll to position [6876, 0]
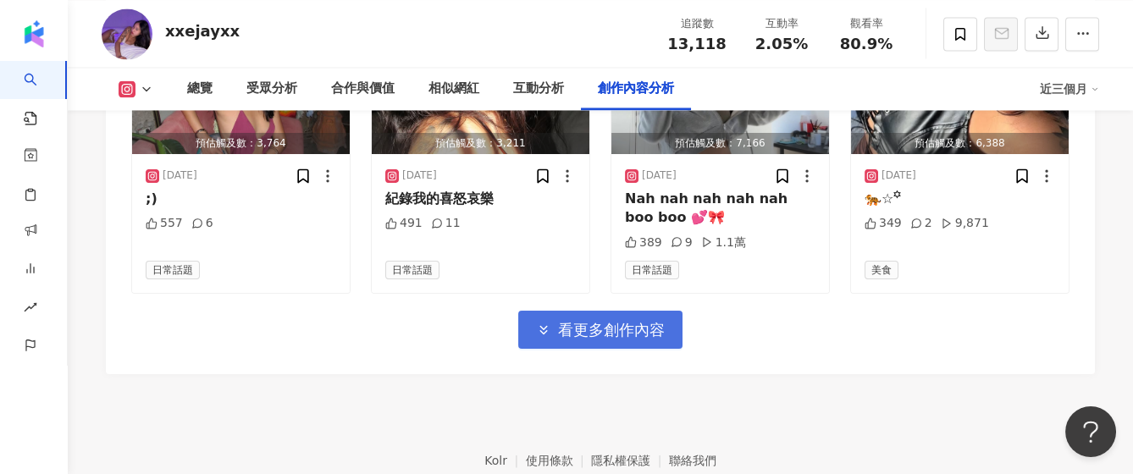
click at [603, 331] on span "看更多創作內容" at bounding box center [611, 330] width 107 height 19
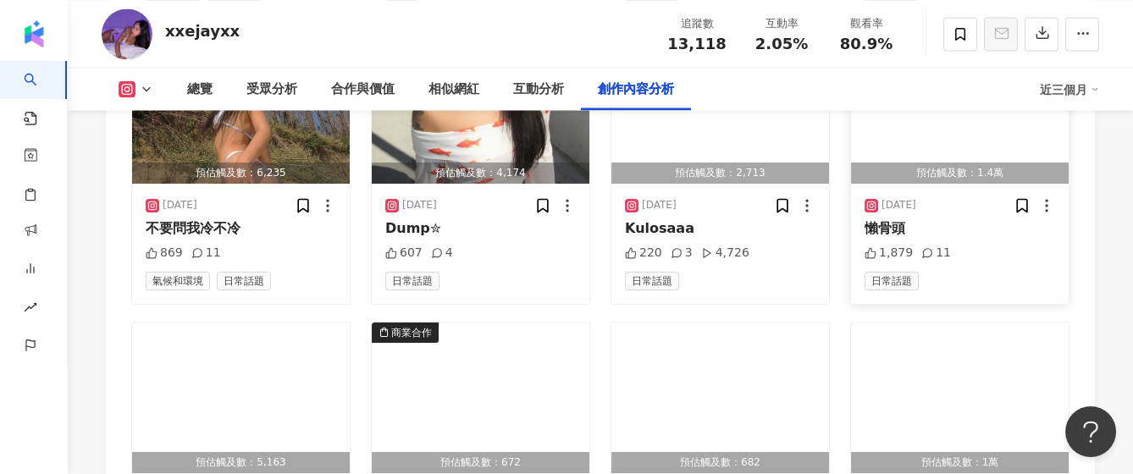
scroll to position [7461, 0]
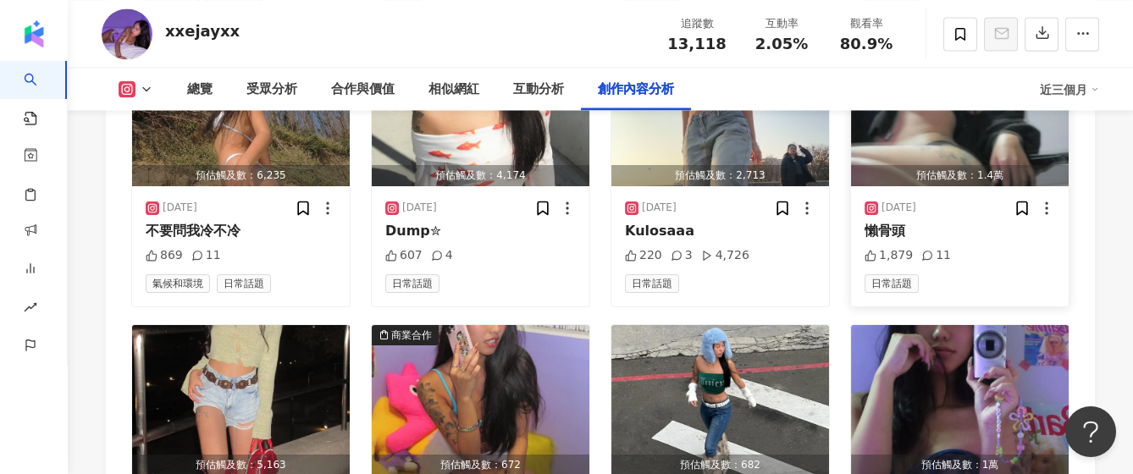
click at [961, 134] on img "button" at bounding box center [960, 111] width 218 height 151
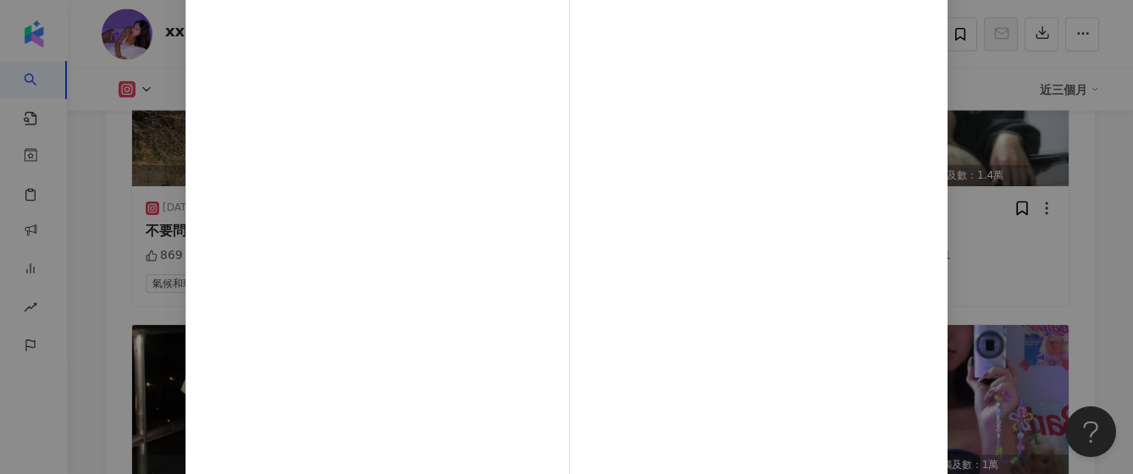
scroll to position [285, 0]
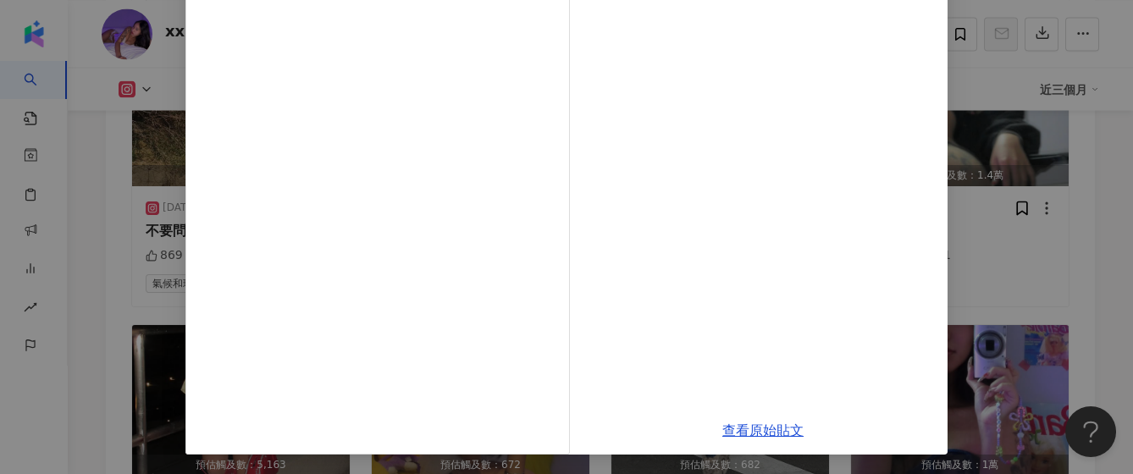
click at [1079, 160] on div "xxejayxx 2025/1/17 懶骨頭 1,879 11 查看原始貼文" at bounding box center [566, 237] width 1133 height 474
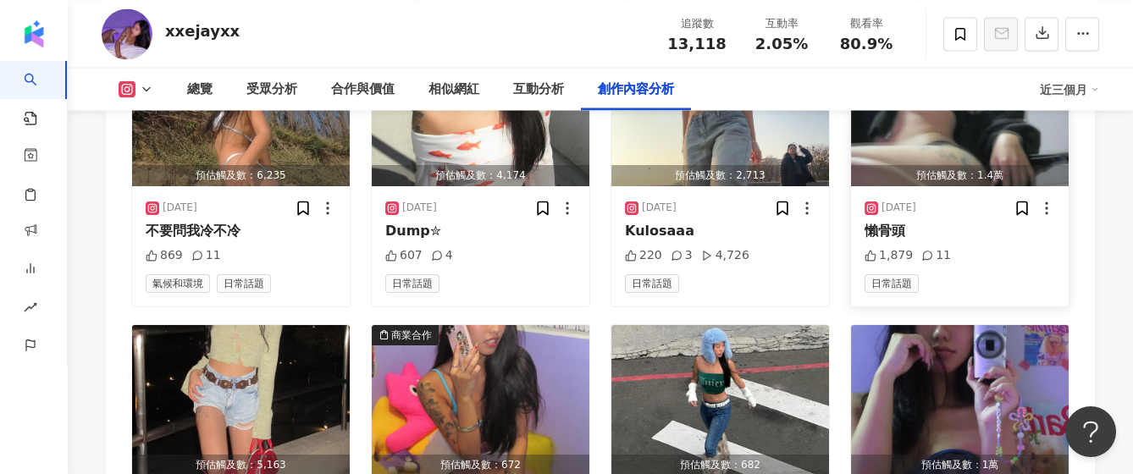
scroll to position [7687, 0]
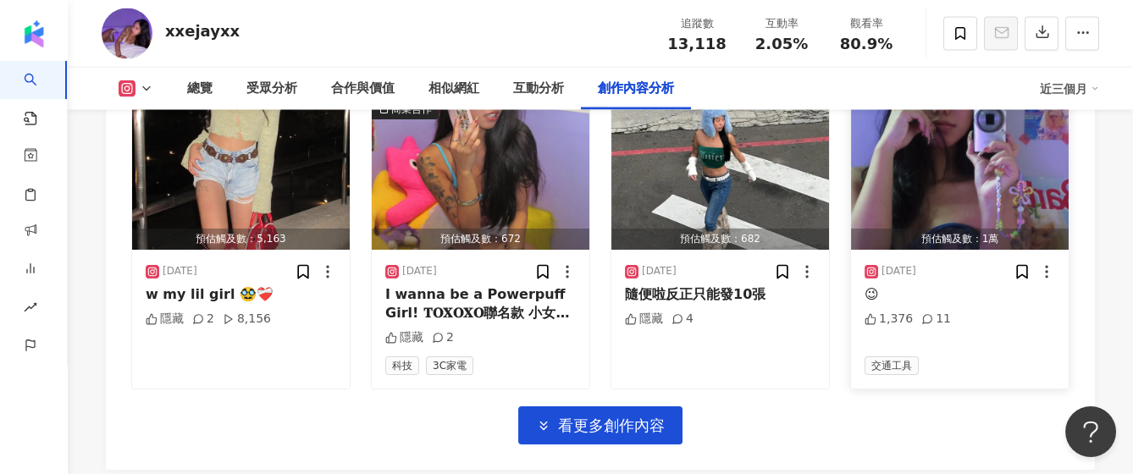
click at [987, 190] on img "button" at bounding box center [960, 174] width 218 height 151
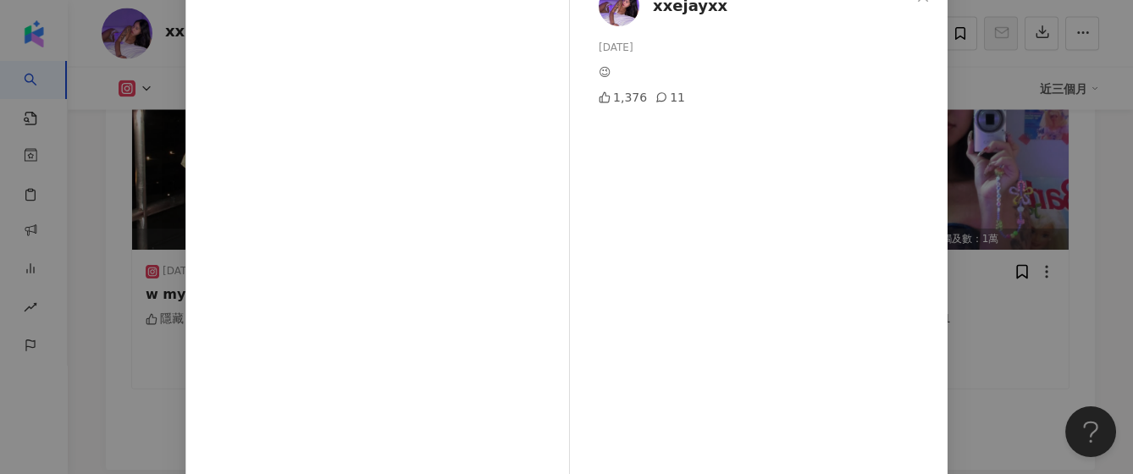
scroll to position [226, 0]
click at [1004, 178] on div "xxejayxx 2025/1/5 😉 1,376 11 查看原始貼文" at bounding box center [566, 237] width 1133 height 474
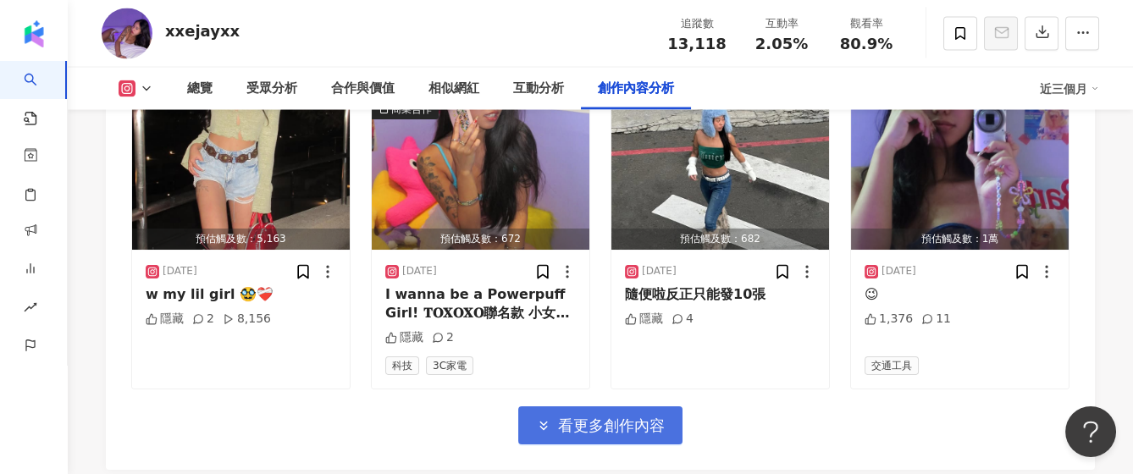
click at [623, 427] on span "看更多創作內容" at bounding box center [611, 426] width 107 height 19
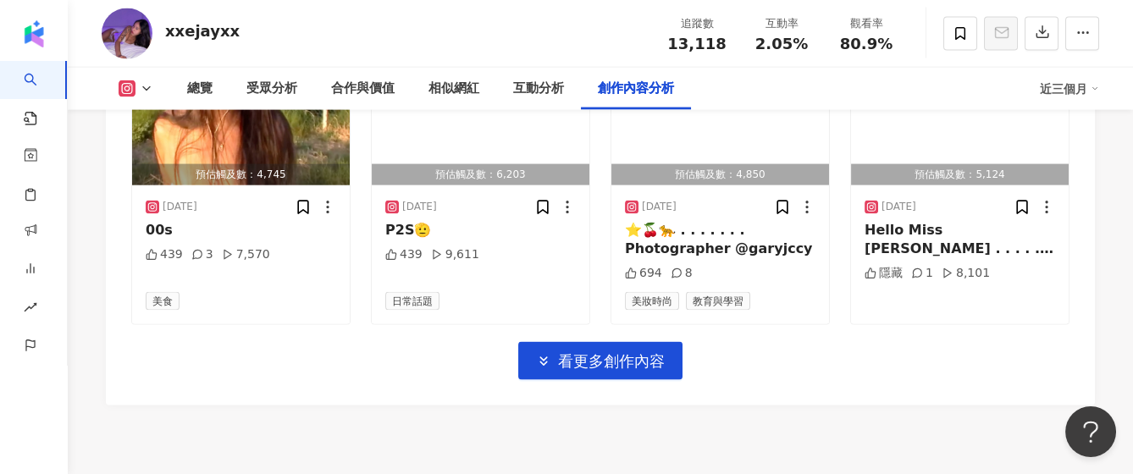
scroll to position [8703, 0]
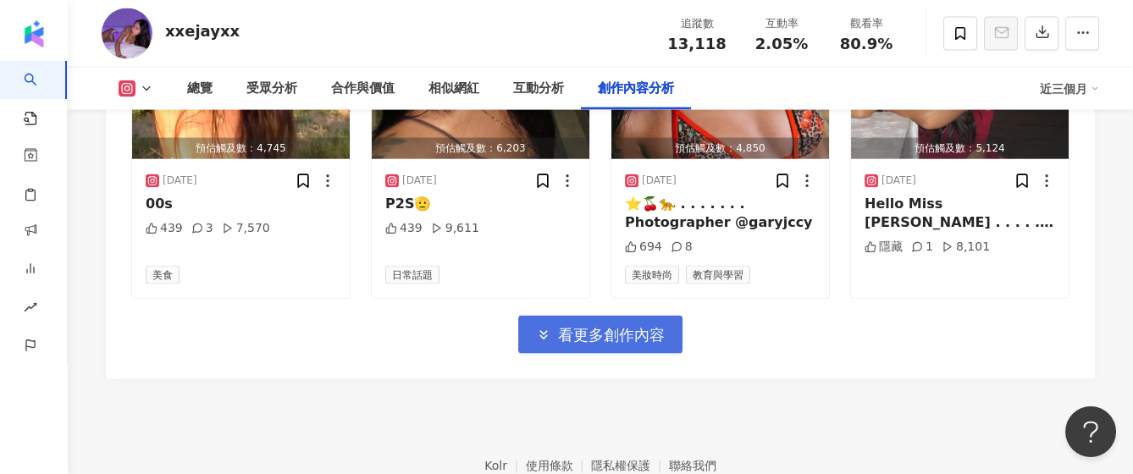
click at [649, 334] on span "看更多創作內容" at bounding box center [611, 335] width 107 height 19
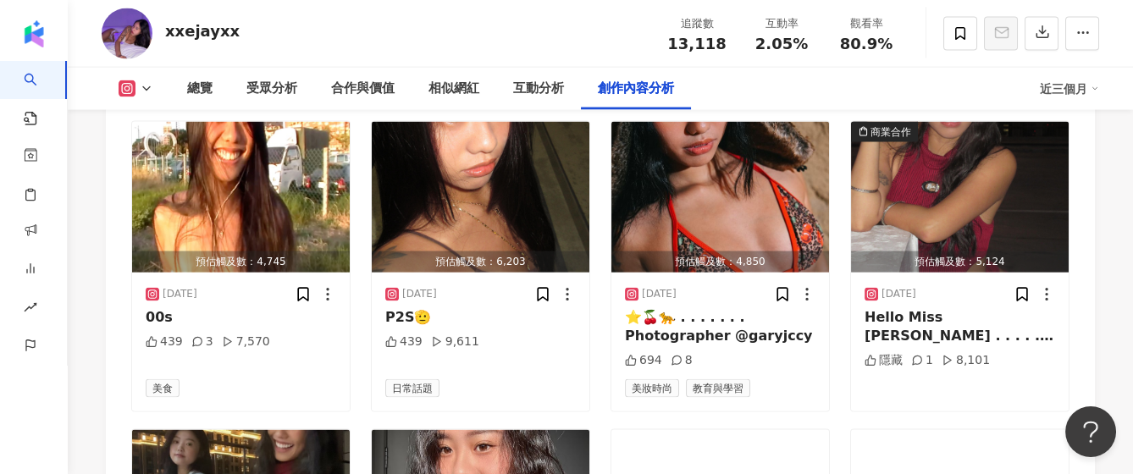
scroll to position [8816, 0]
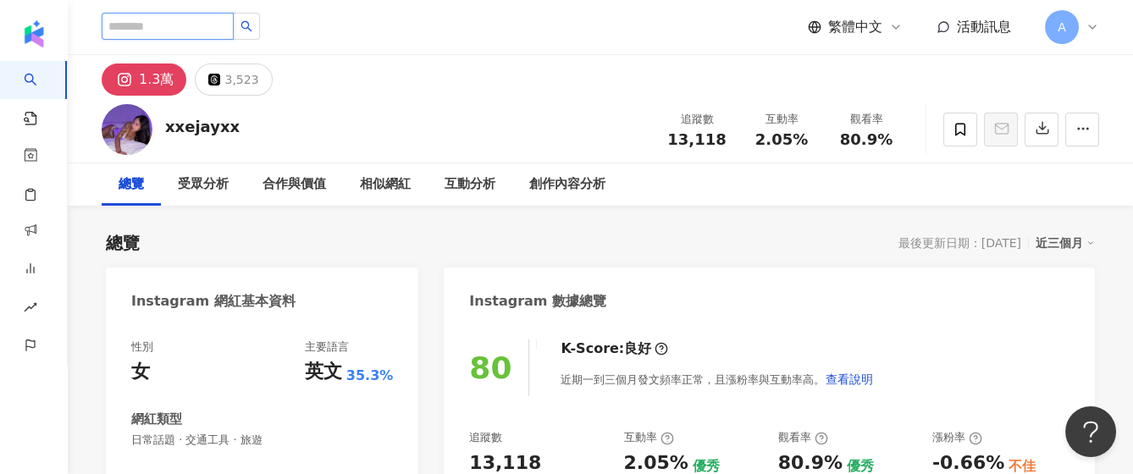
click at [234, 20] on input "search" at bounding box center [168, 26] width 132 height 27
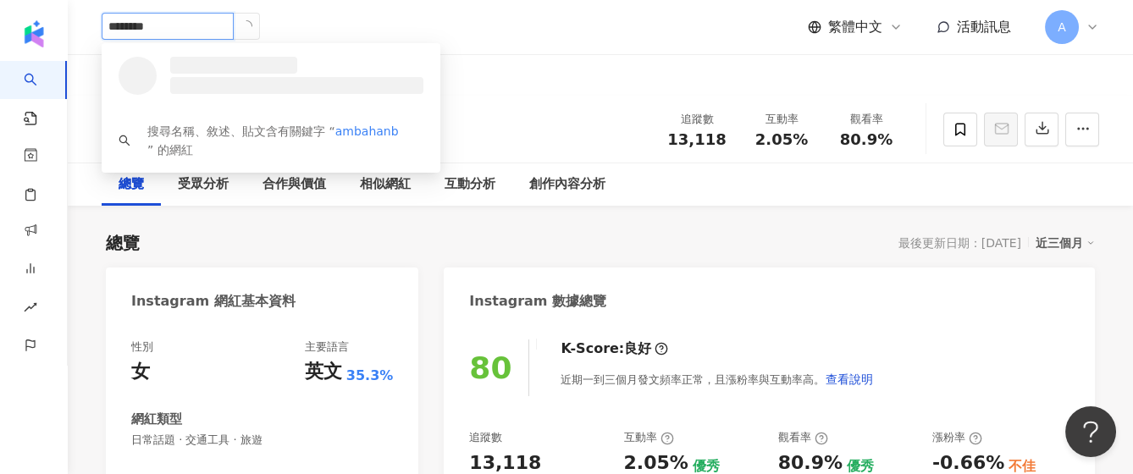
type input "*********"
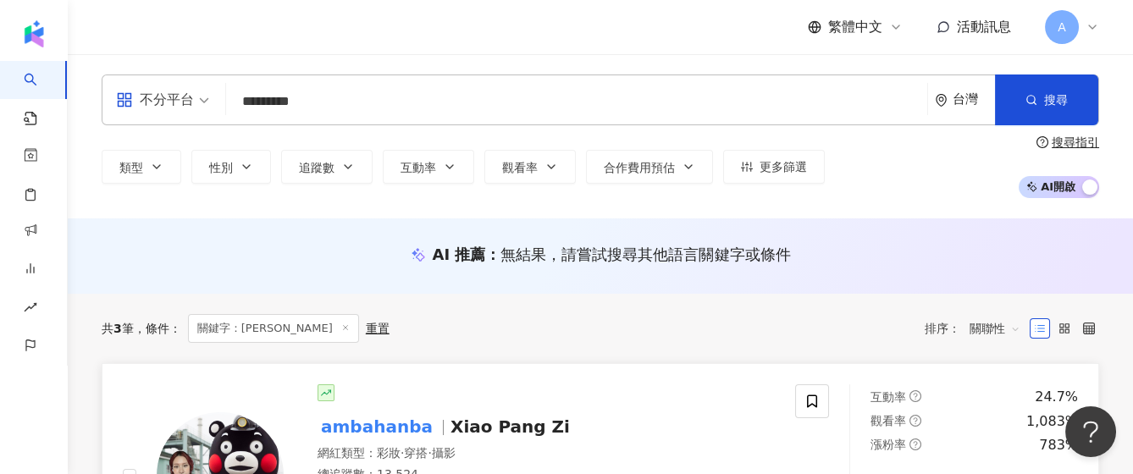
click at [450, 433] on span "Xiao Pang Zi" at bounding box center [509, 427] width 119 height 20
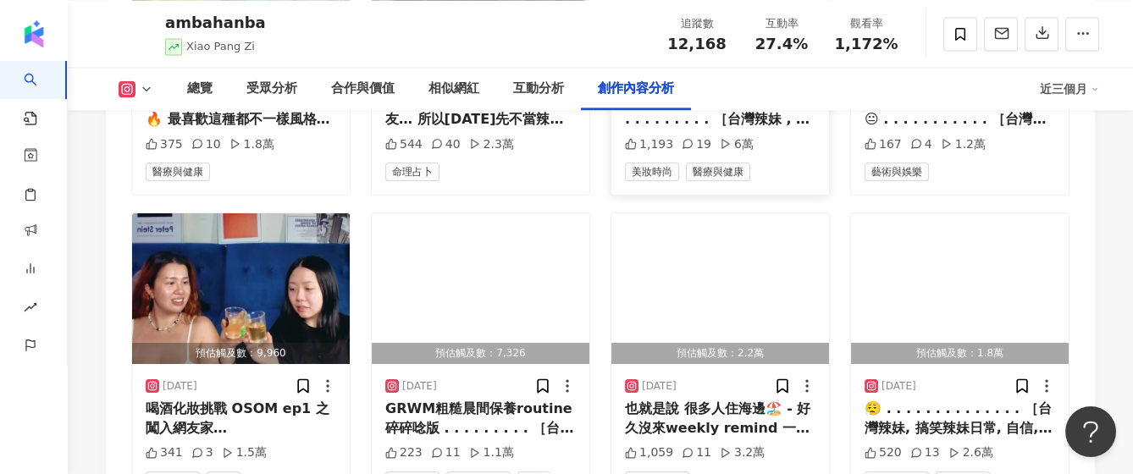
scroll to position [5982, 0]
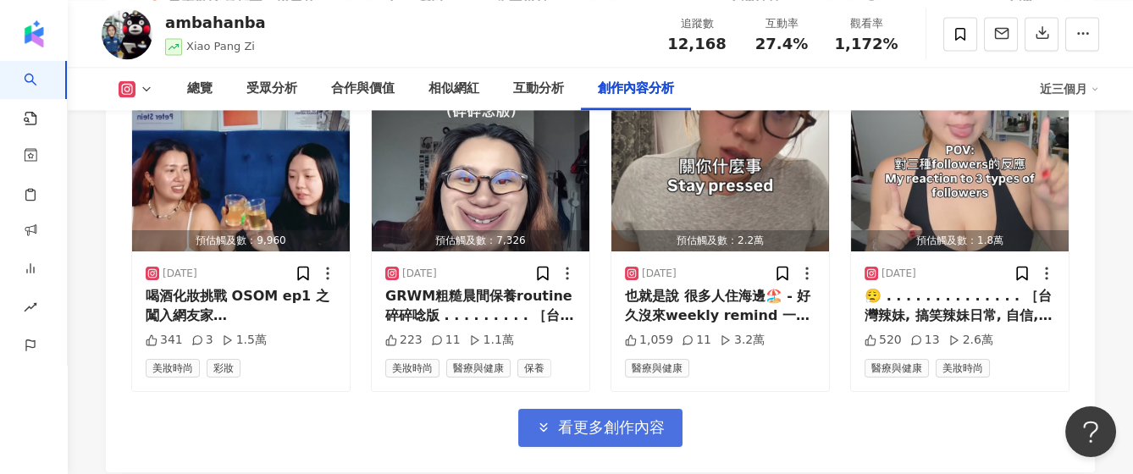
click at [626, 418] on span "看更多創作內容" at bounding box center [611, 427] width 107 height 19
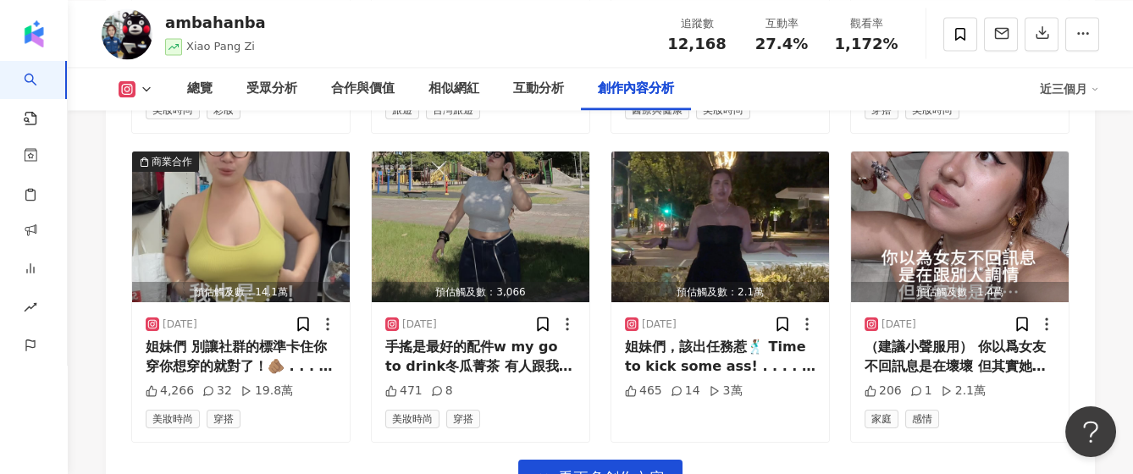
scroll to position [6886, 0]
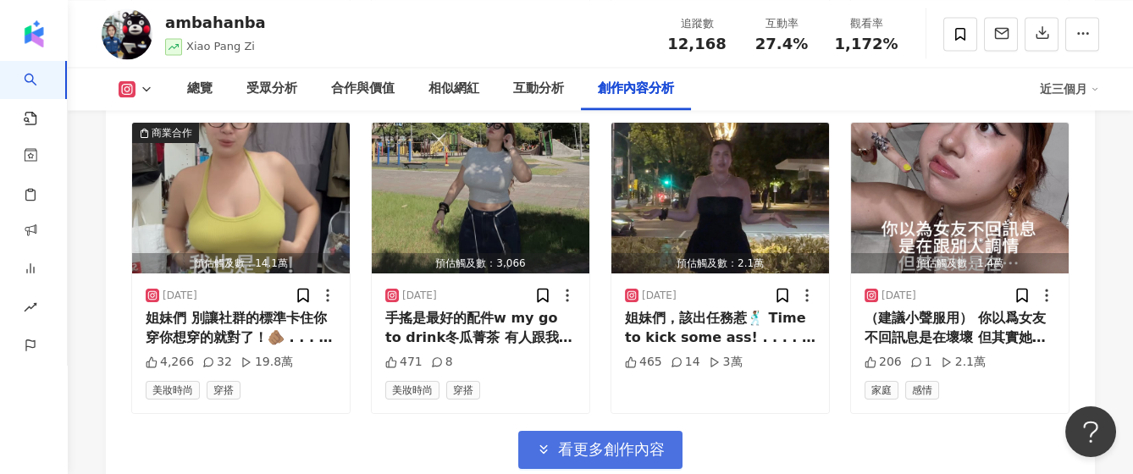
click at [611, 440] on span "看更多創作內容" at bounding box center [611, 449] width 107 height 19
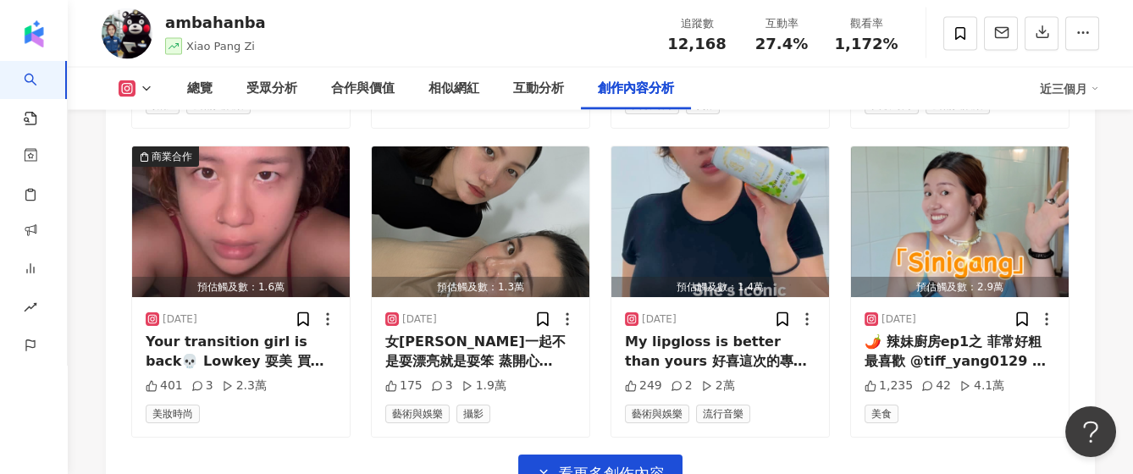
scroll to position [7789, 0]
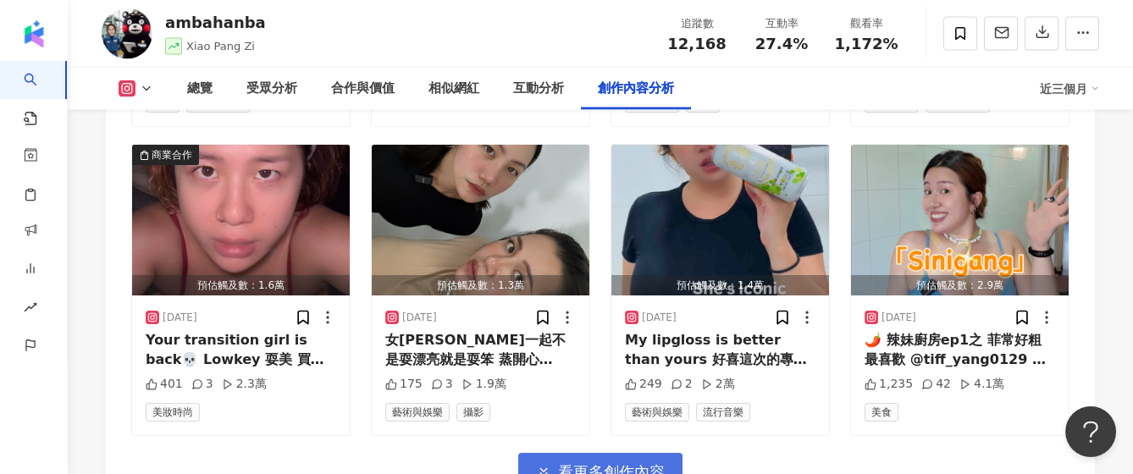
click at [608, 463] on span "看更多創作內容" at bounding box center [611, 472] width 107 height 19
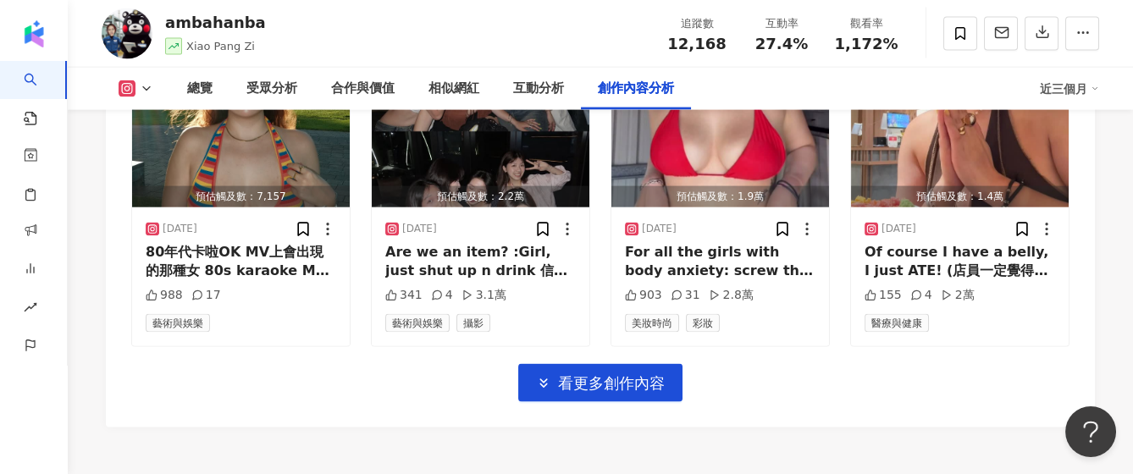
scroll to position [8805, 0]
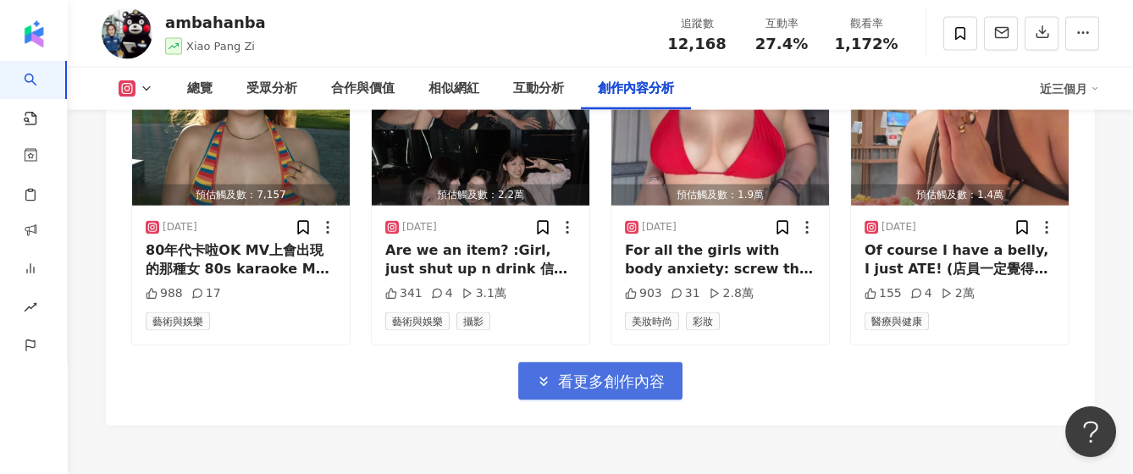
click at [636, 362] on button "看更多創作內容" at bounding box center [600, 381] width 164 height 38
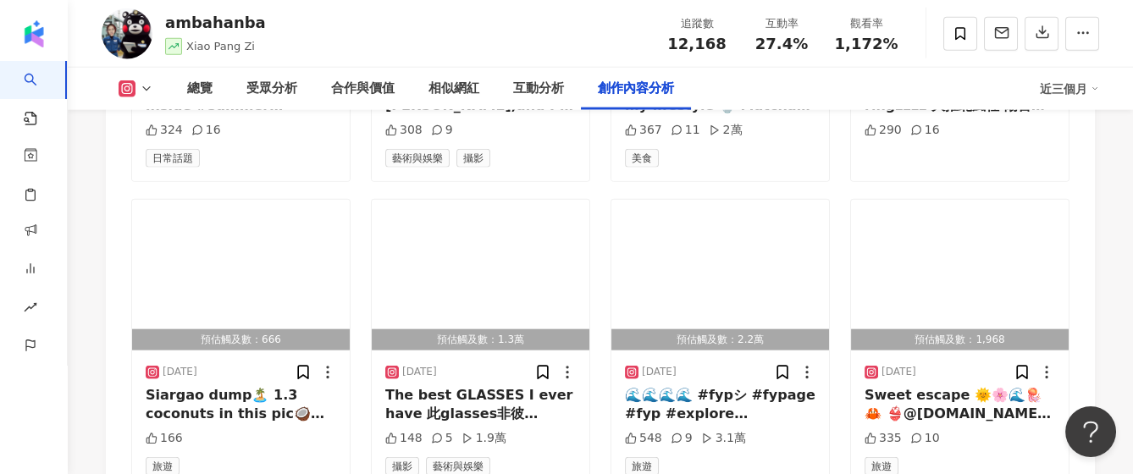
scroll to position [9708, 0]
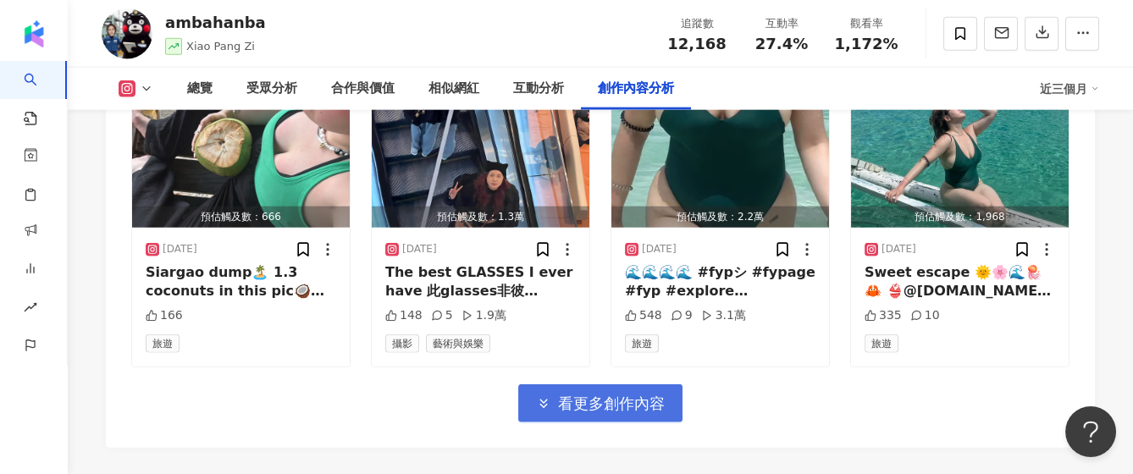
click at [632, 384] on button "看更多創作內容" at bounding box center [600, 403] width 164 height 38
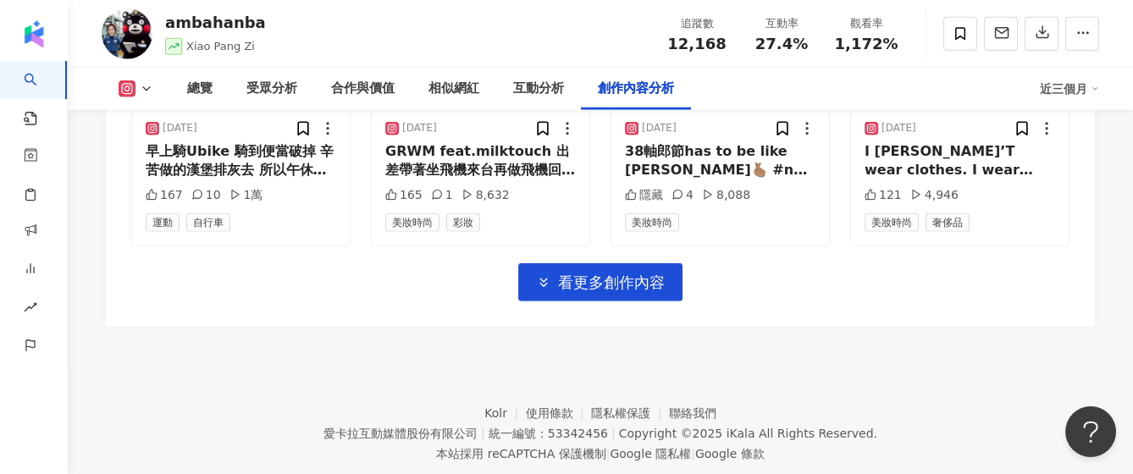
scroll to position [10755, 0]
click at [593, 273] on span "看更多創作內容" at bounding box center [611, 282] width 107 height 19
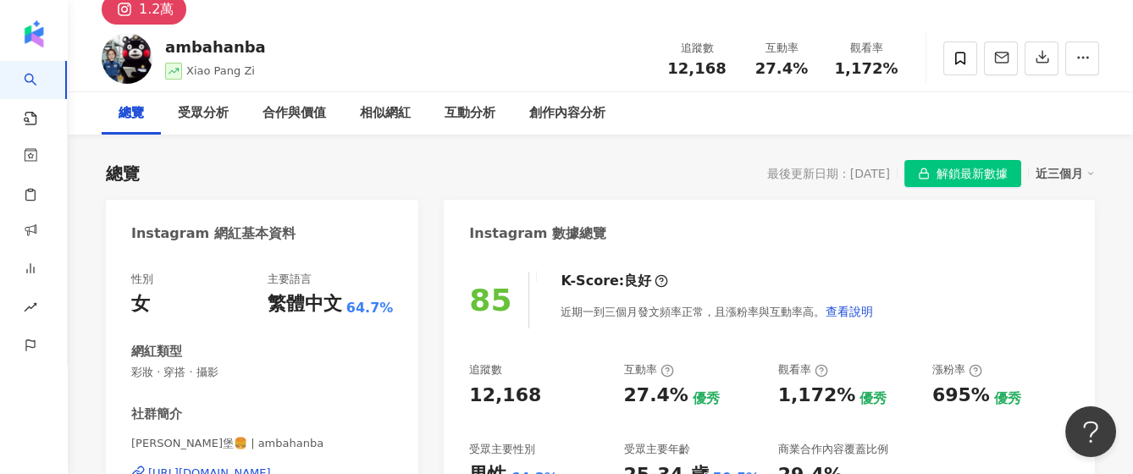
scroll to position [0, 0]
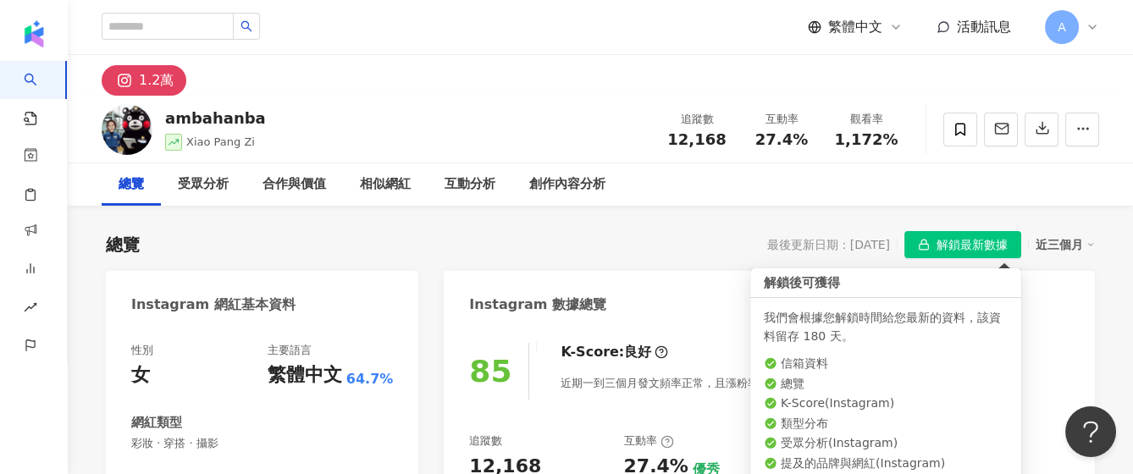
click at [977, 237] on span "解鎖最新數據" at bounding box center [971, 245] width 71 height 27
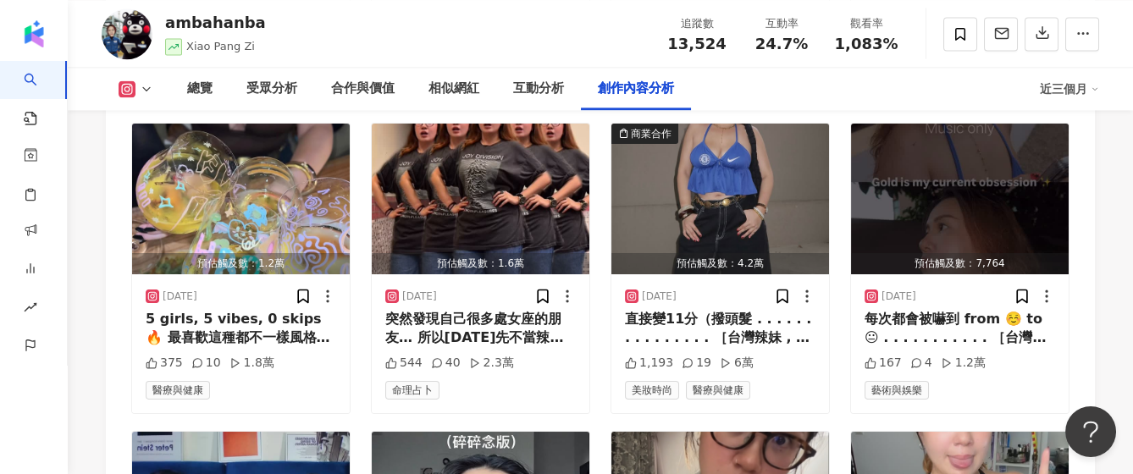
scroll to position [5870, 0]
